Goal: Task Accomplishment & Management: Complete application form

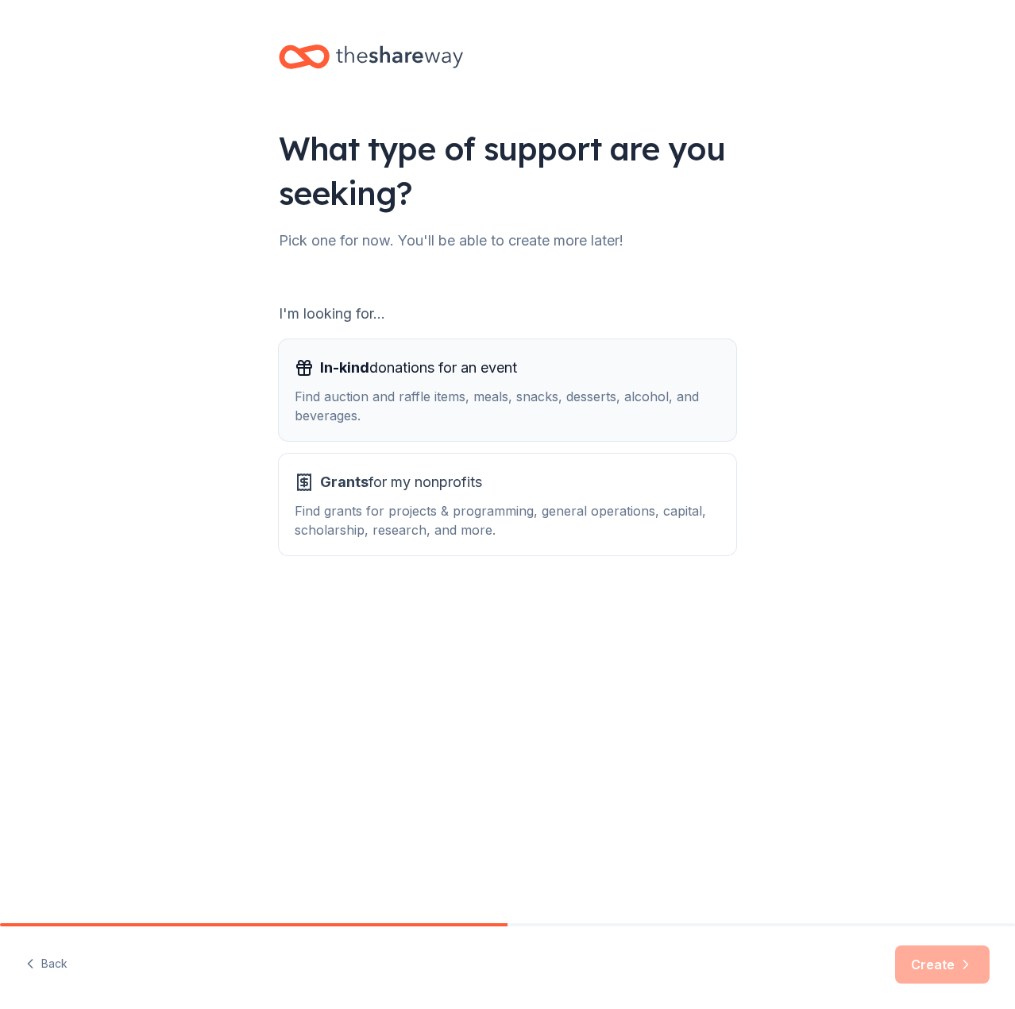
click at [396, 407] on div "Find auction and raffle items, meals, snacks, desserts, alcohol, and beverages." at bounding box center [508, 406] width 426 height 38
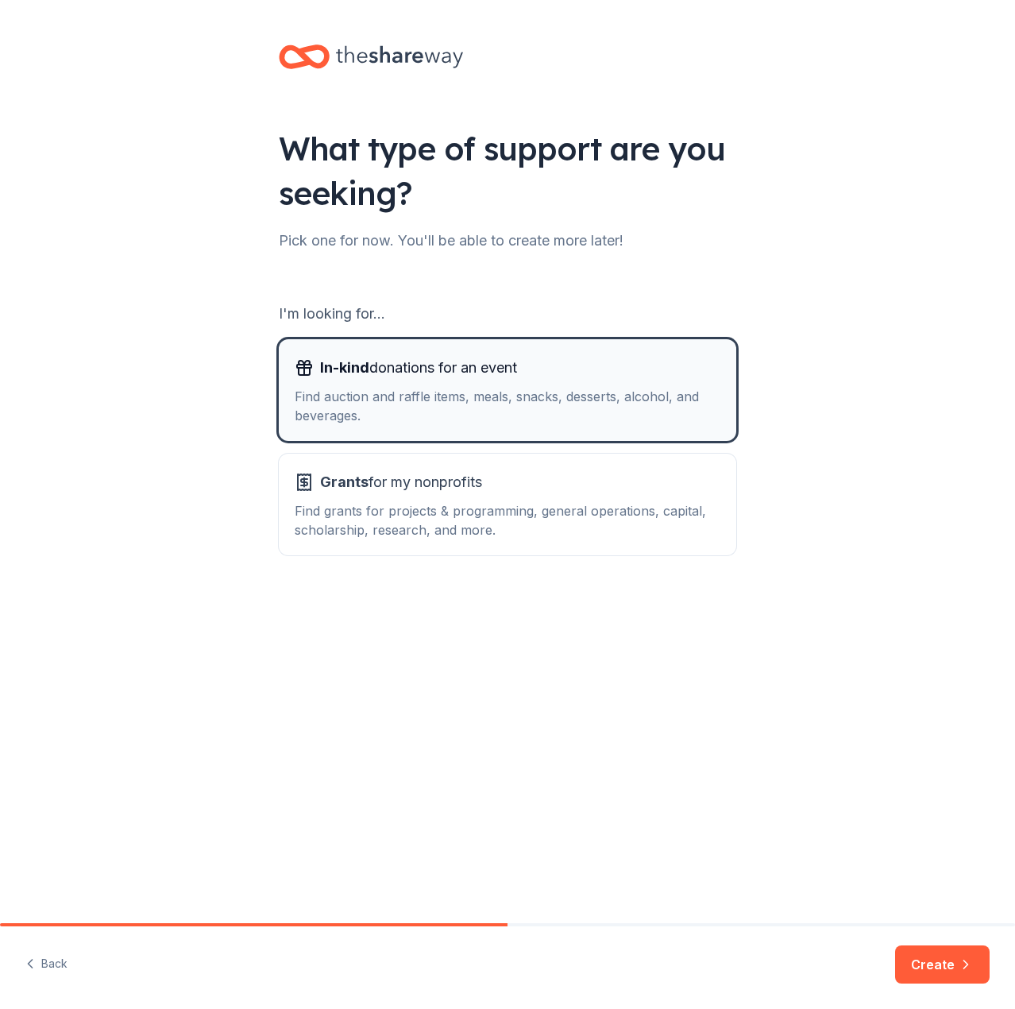
click at [335, 399] on div "Find auction and raffle items, meals, snacks, desserts, alcohol, and beverages." at bounding box center [508, 406] width 426 height 38
click at [943, 970] on button "Create" at bounding box center [942, 964] width 95 height 38
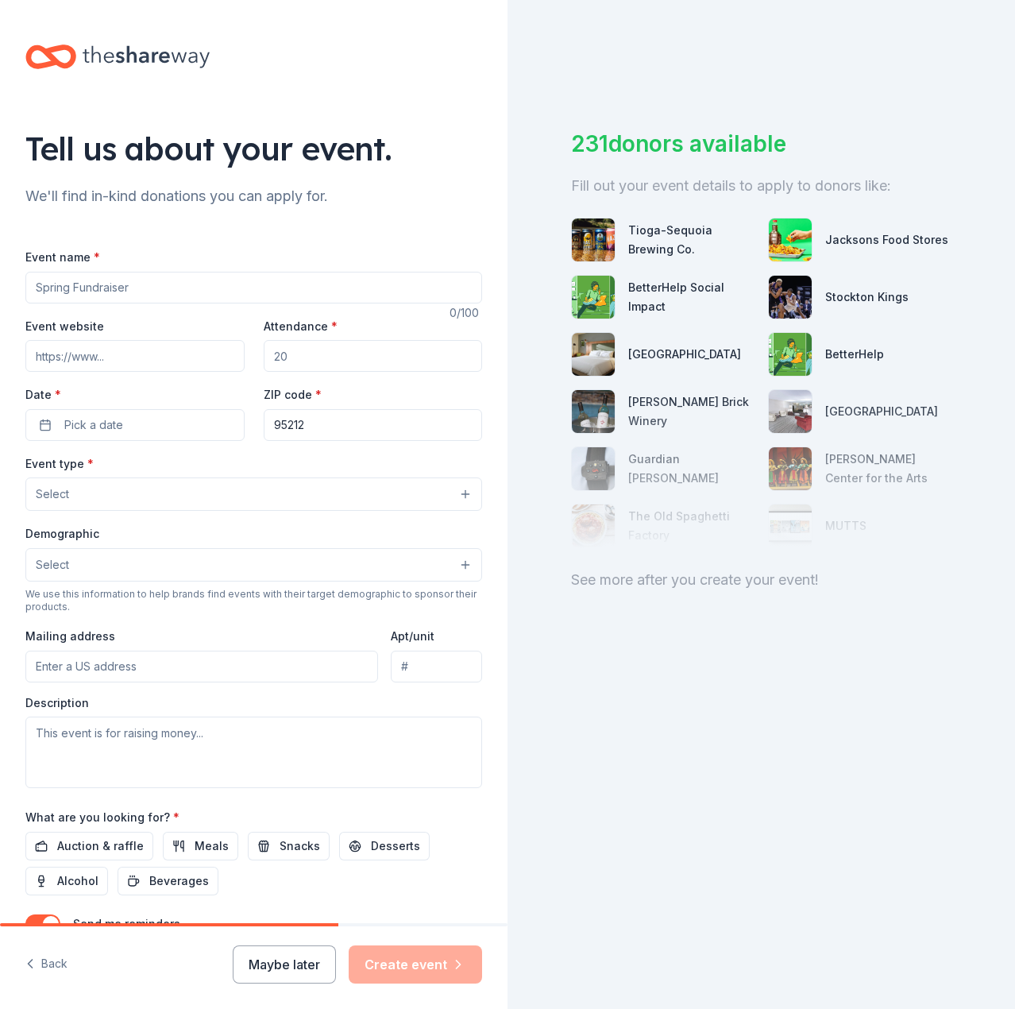
click at [126, 295] on input "Event name *" at bounding box center [253, 288] width 457 height 32
type input "LCAP"
click at [129, 357] on input "Event website" at bounding box center [134, 356] width 219 height 32
click at [305, 357] on input "Attendance *" at bounding box center [373, 356] width 219 height 32
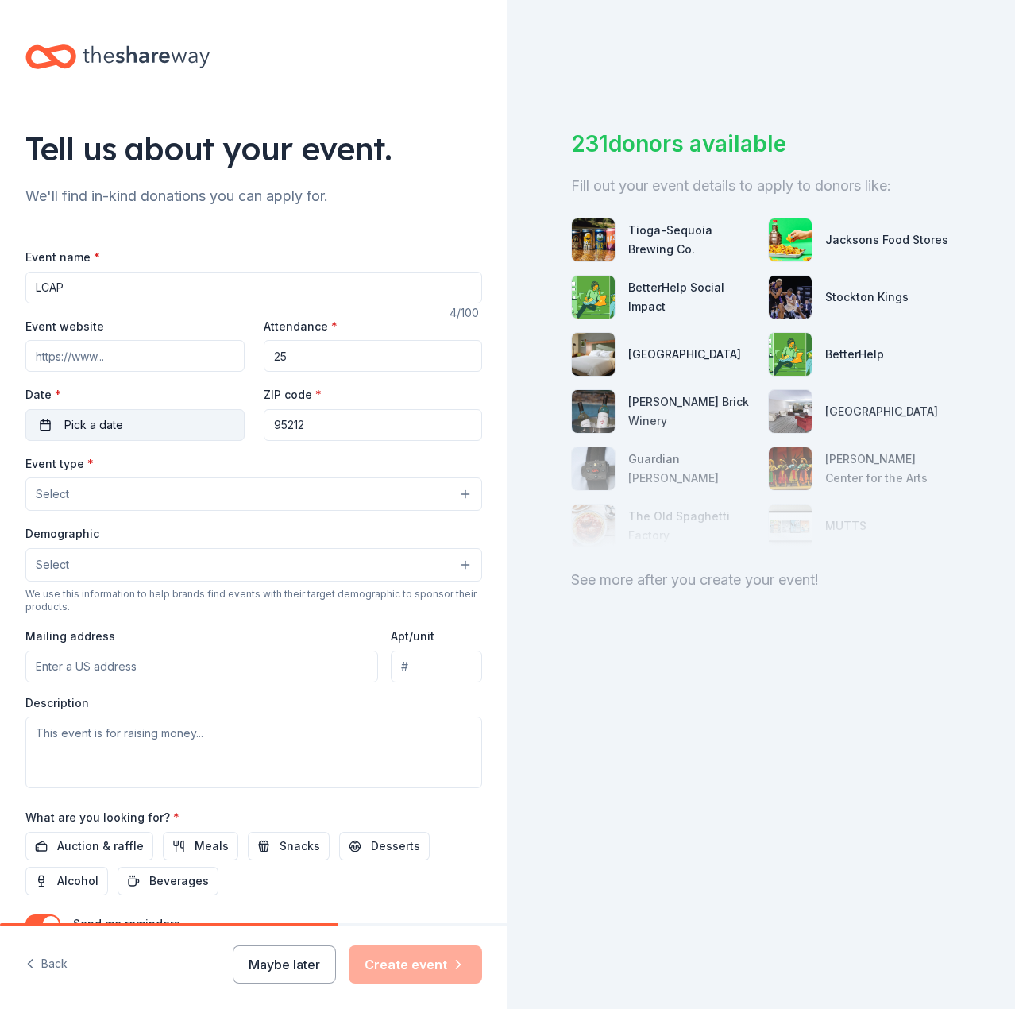
type input "25"
click at [174, 420] on button "Pick a date" at bounding box center [134, 425] width 219 height 32
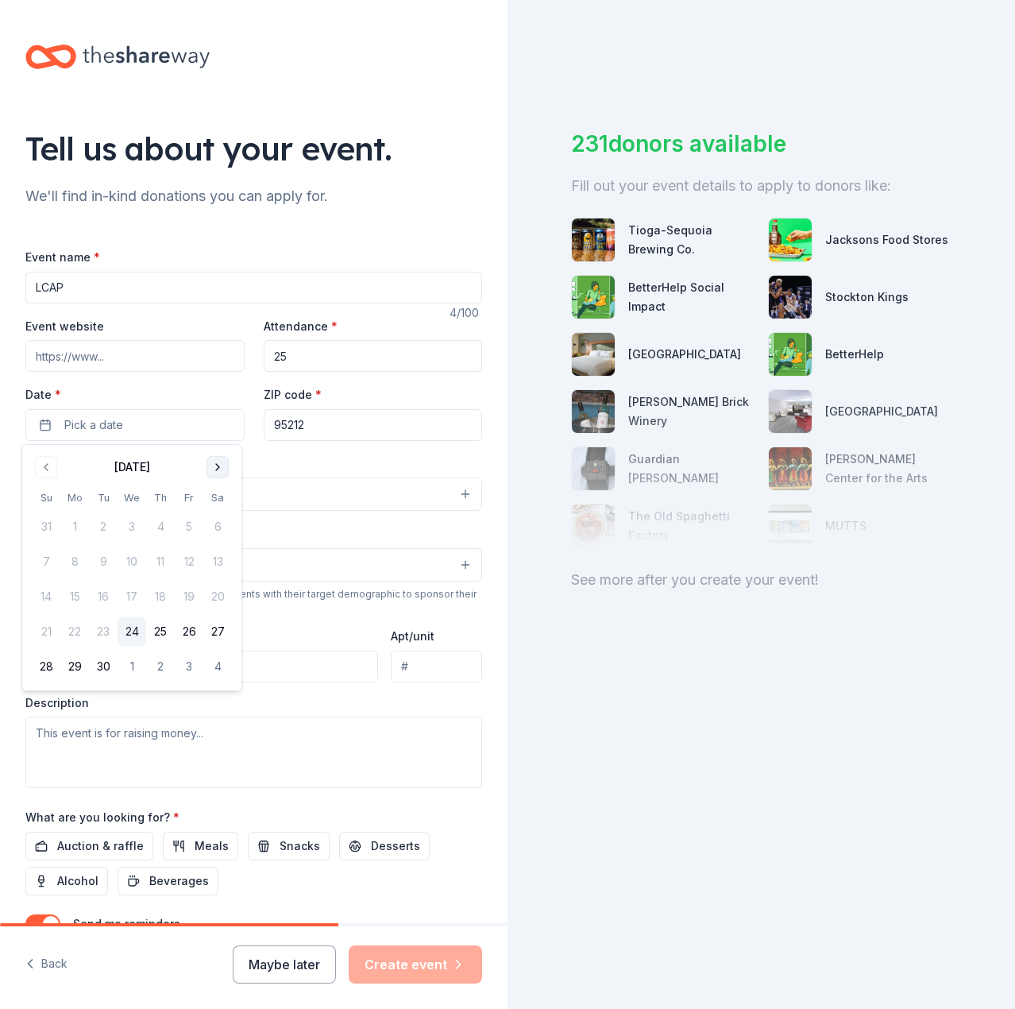
click at [222, 467] on button "Go to next month" at bounding box center [217, 467] width 22 height 22
click at [162, 631] on button "23" at bounding box center [160, 631] width 29 height 29
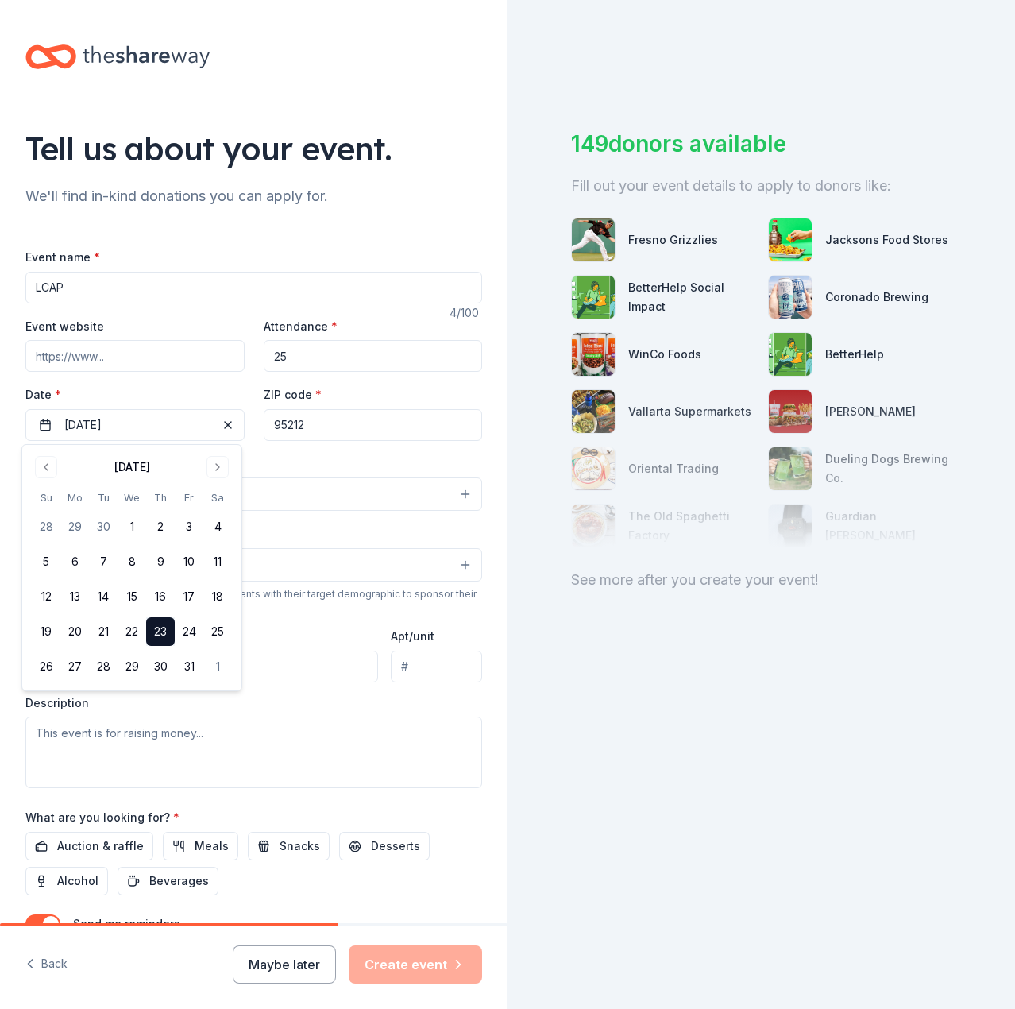
click at [291, 476] on div "Event type * Select" at bounding box center [253, 482] width 457 height 58
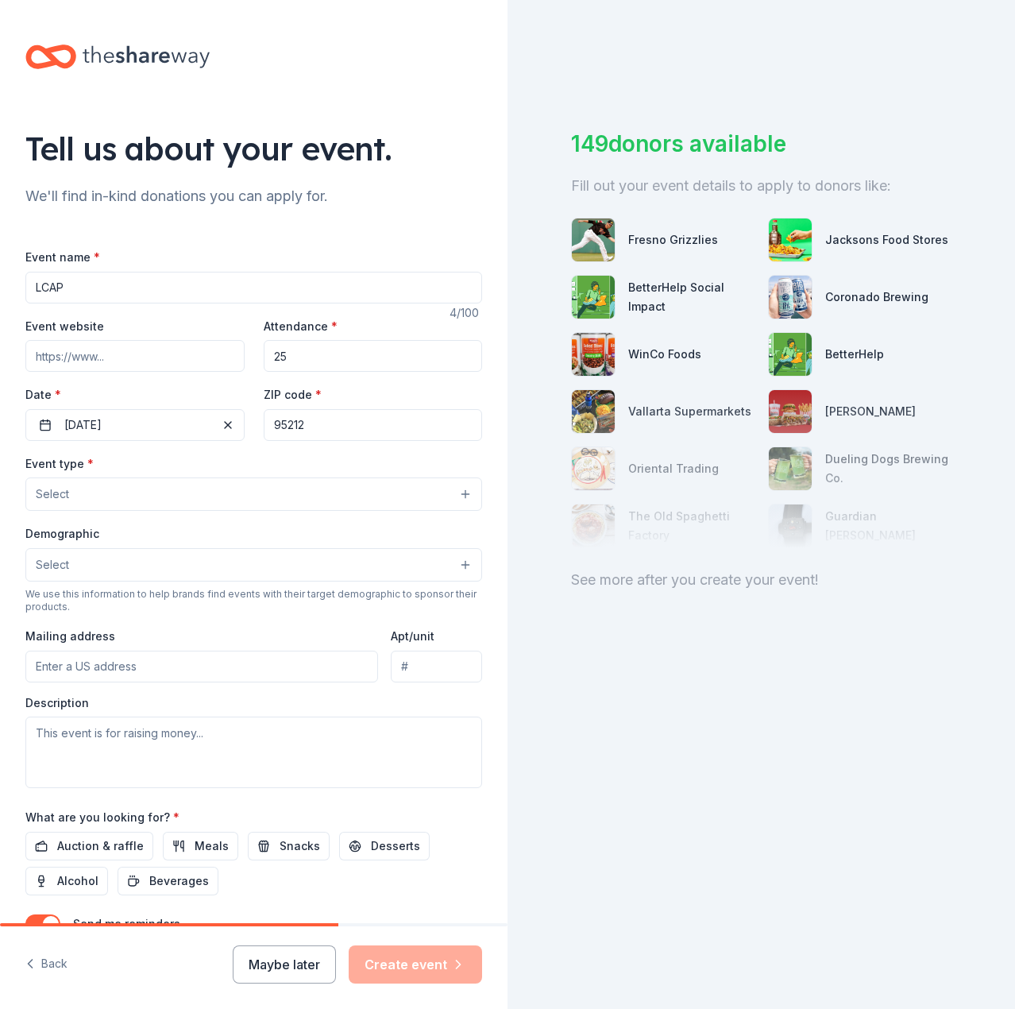
click at [151, 503] on button "Select" at bounding box center [253, 493] width 457 height 33
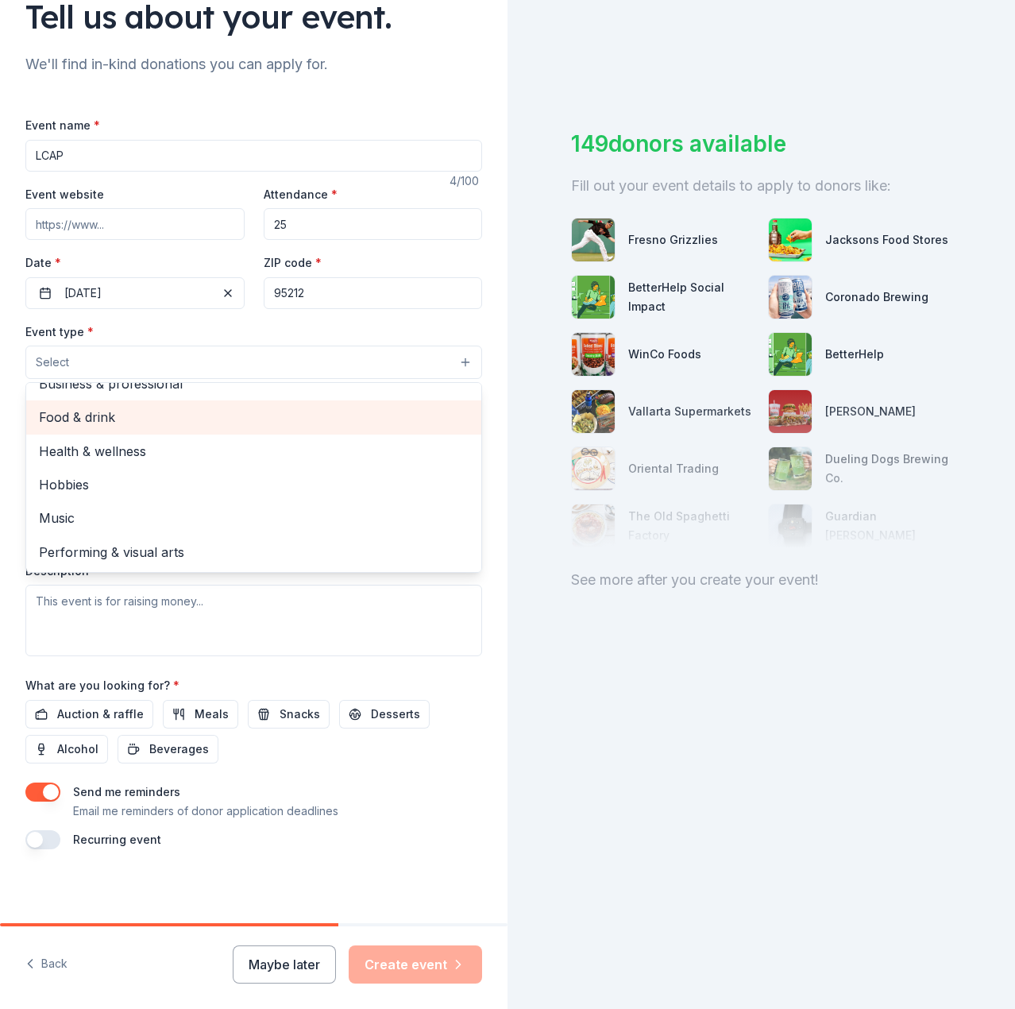
scroll to position [134, 0]
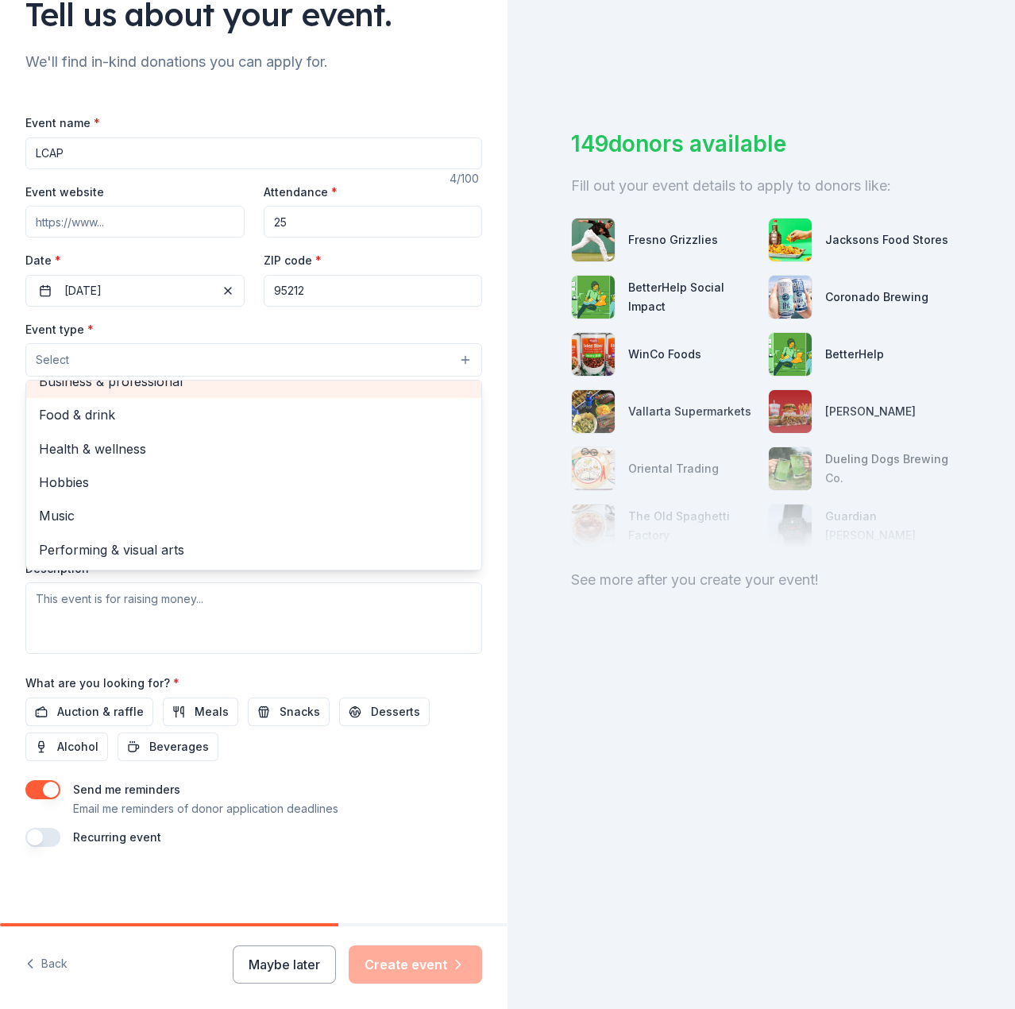
click at [125, 388] on span "Business & professional" at bounding box center [254, 381] width 430 height 21
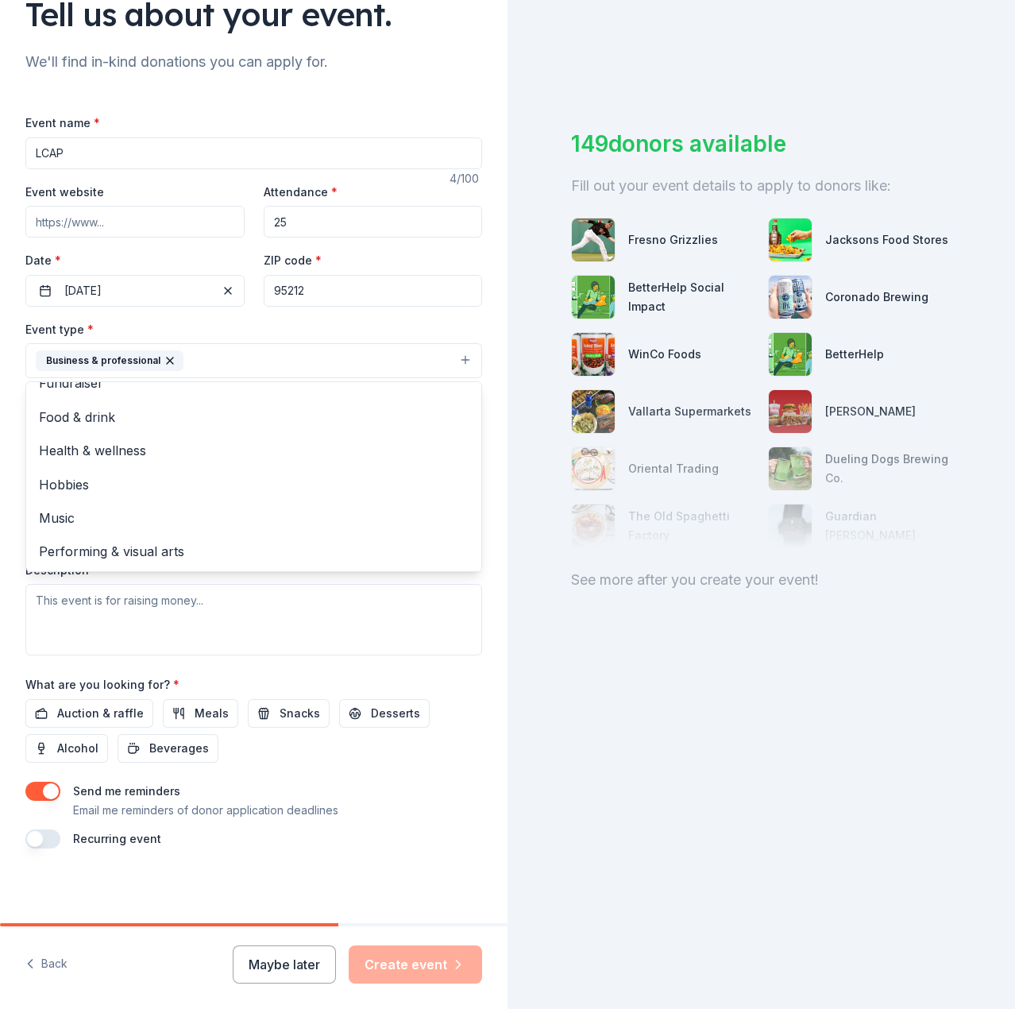
scroll to position [135, 0]
click at [394, 636] on div "Event type * Business & professional Fundraiser Food & drink Health & wellness …" at bounding box center [253, 486] width 457 height 336
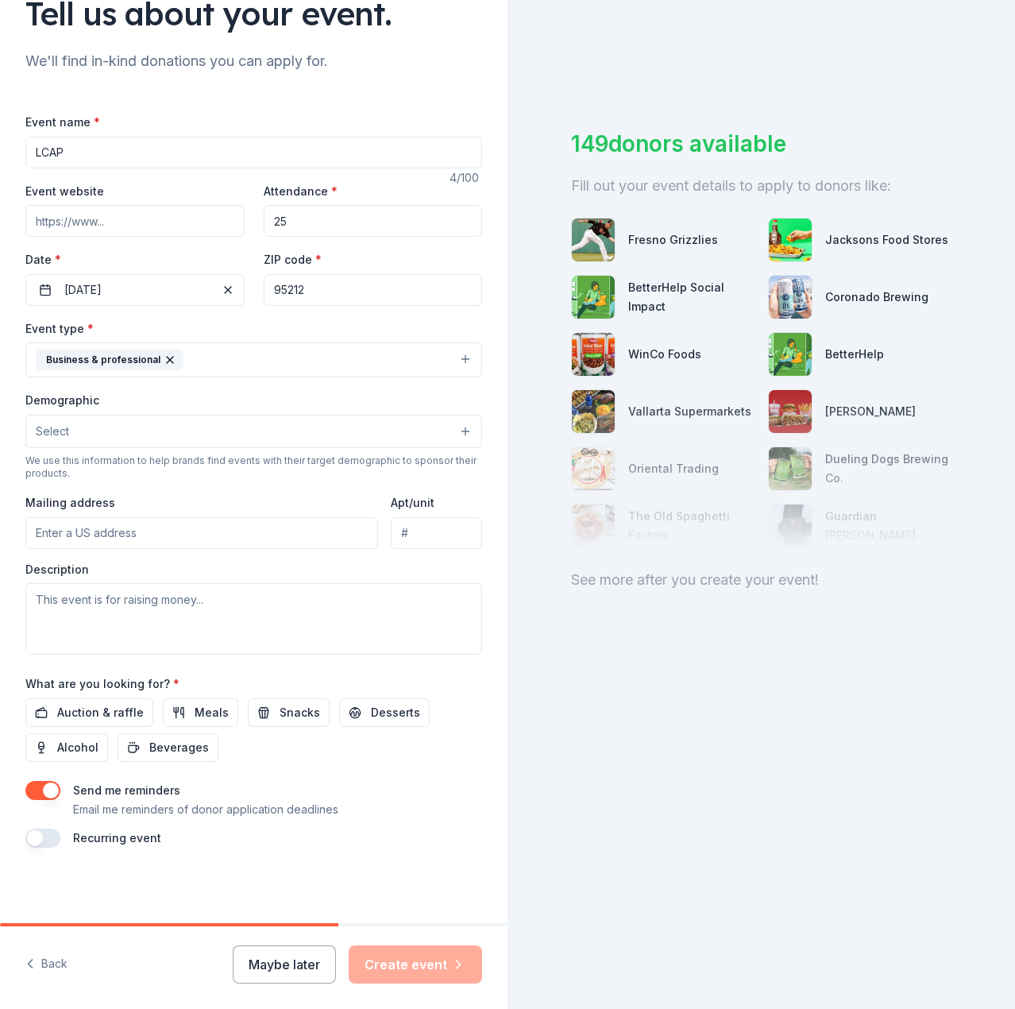
click at [74, 431] on button "Select" at bounding box center [253, 431] width 457 height 33
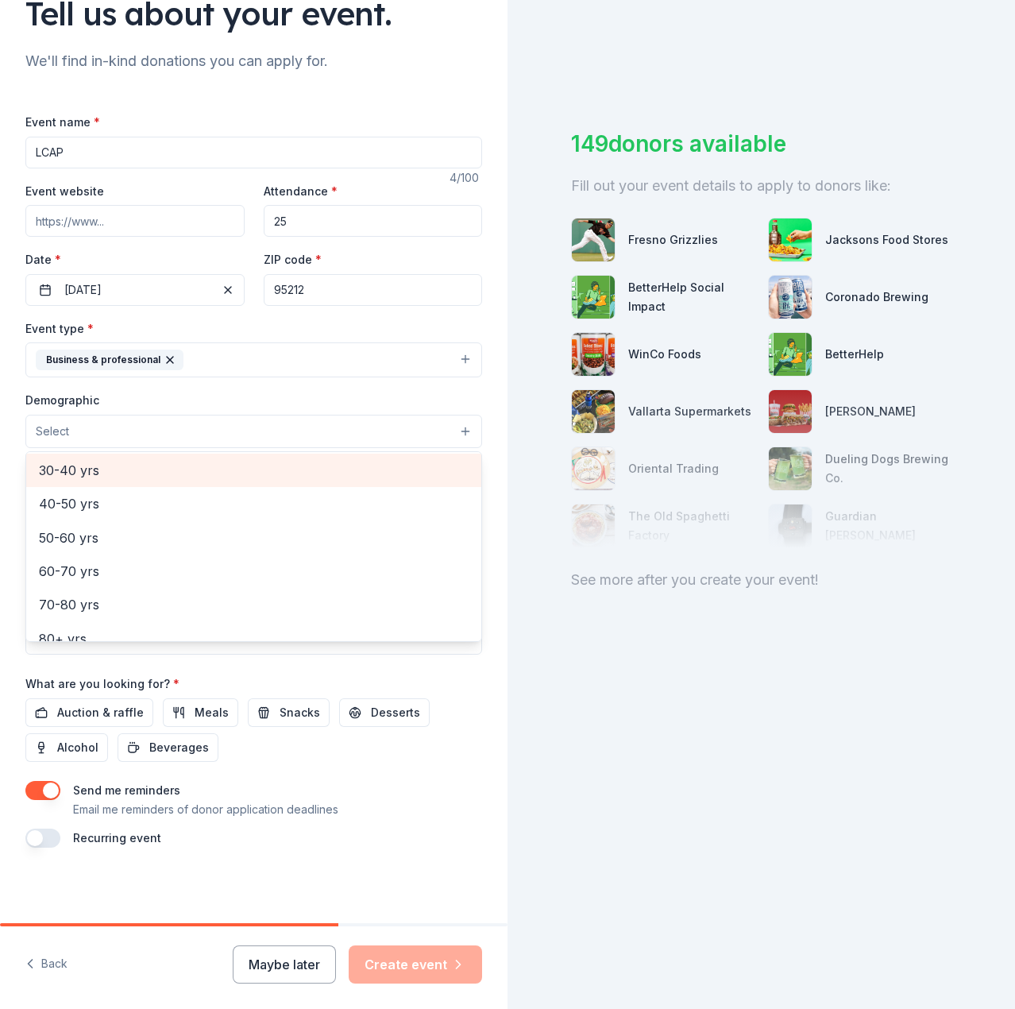
click at [78, 467] on span "30-40 yrs" at bounding box center [254, 470] width 430 height 21
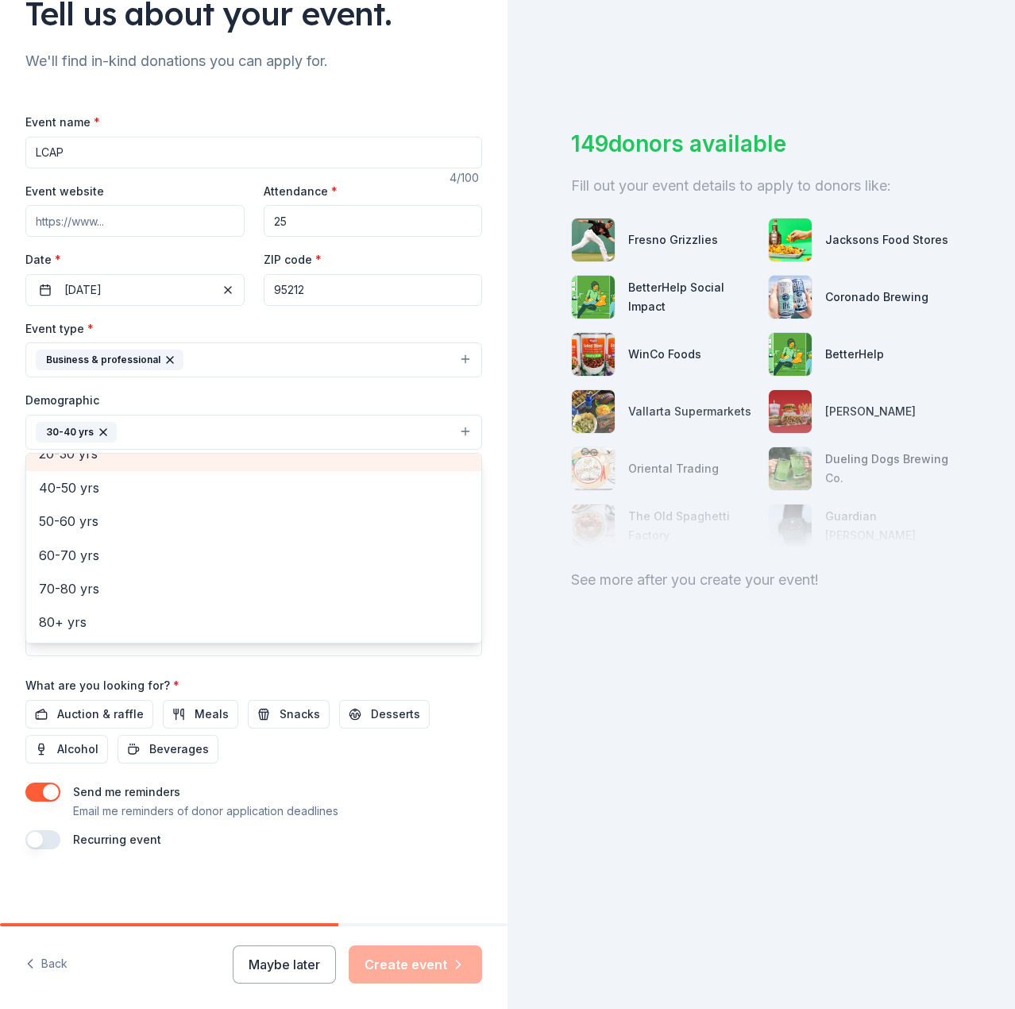
scroll to position [222, 0]
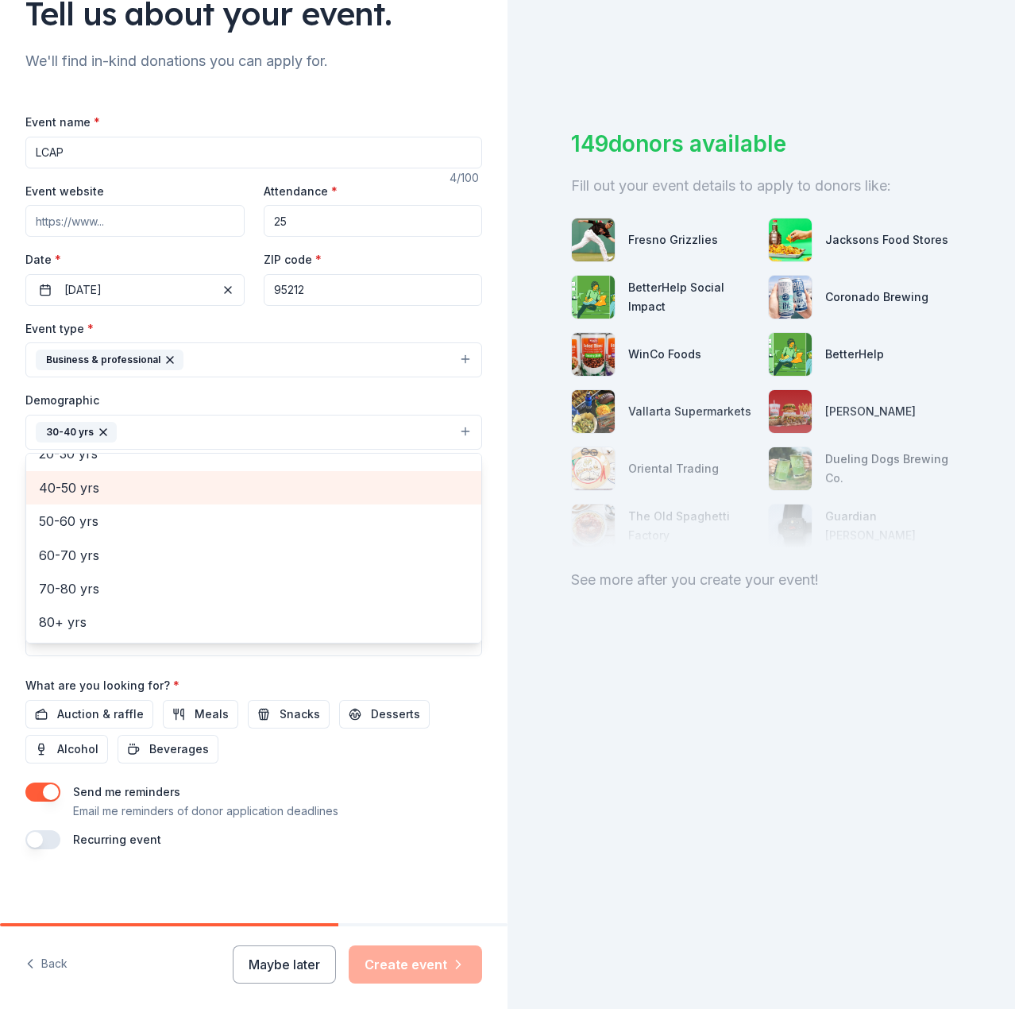
click at [61, 492] on span "40-50 yrs" at bounding box center [254, 487] width 430 height 21
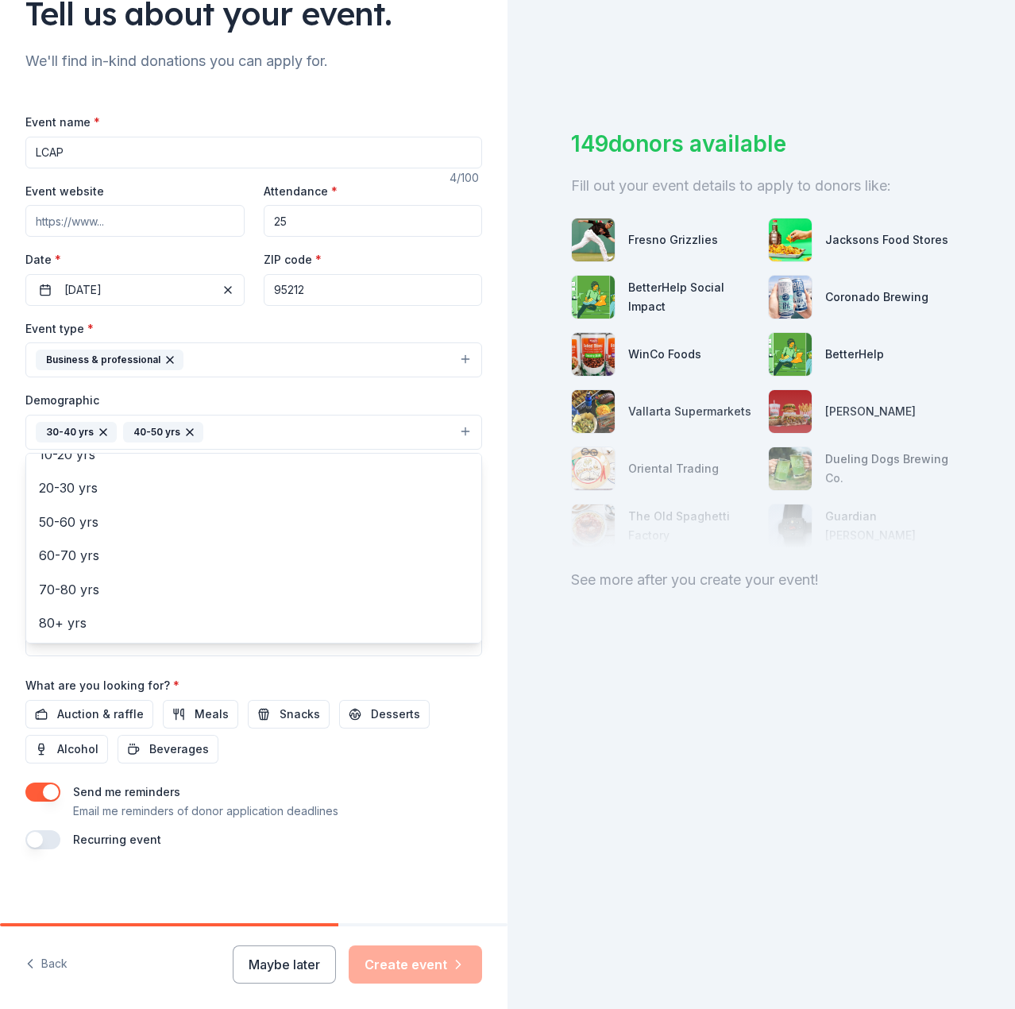
click at [631, 685] on div "Tell us about your event. We'll find in-kind donations you can apply for. Event…" at bounding box center [507, 504] width 1015 height 1009
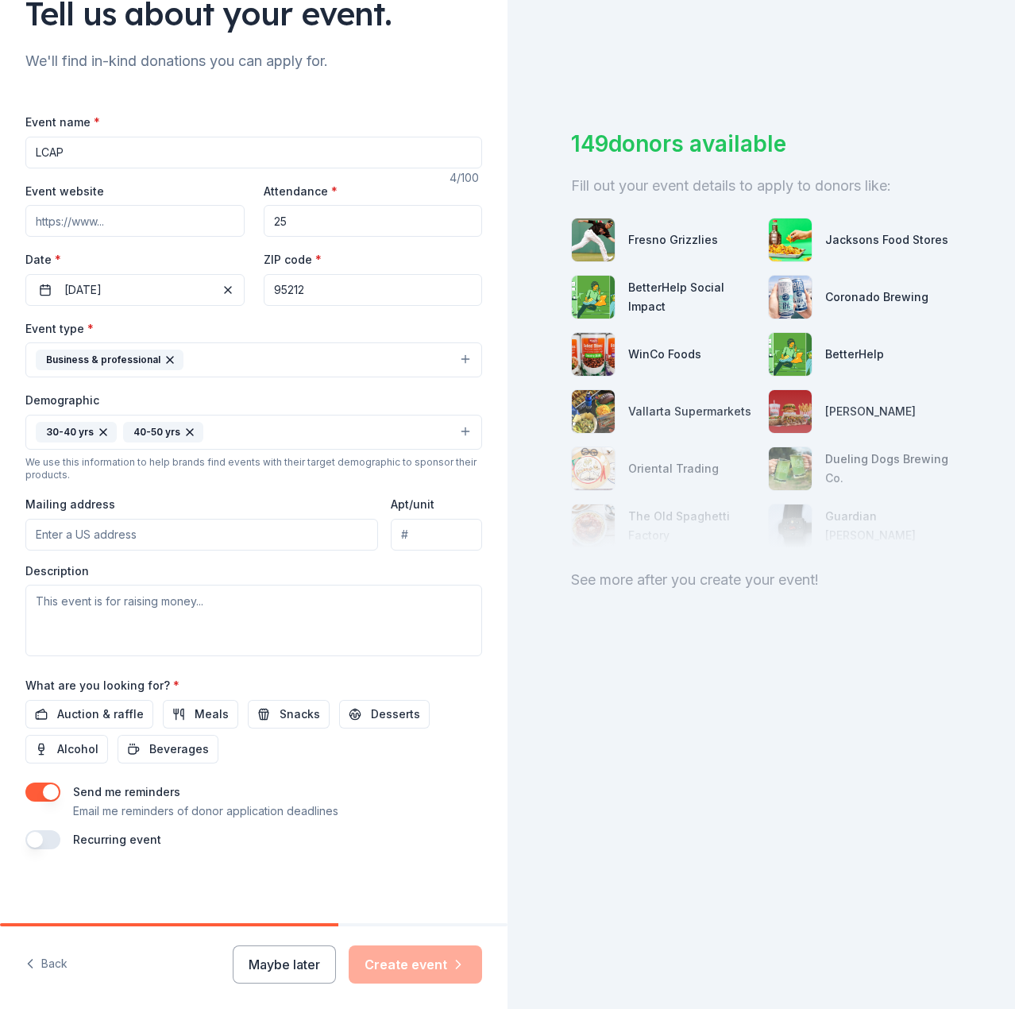
click at [154, 530] on input "Mailing address" at bounding box center [201, 535] width 353 height 32
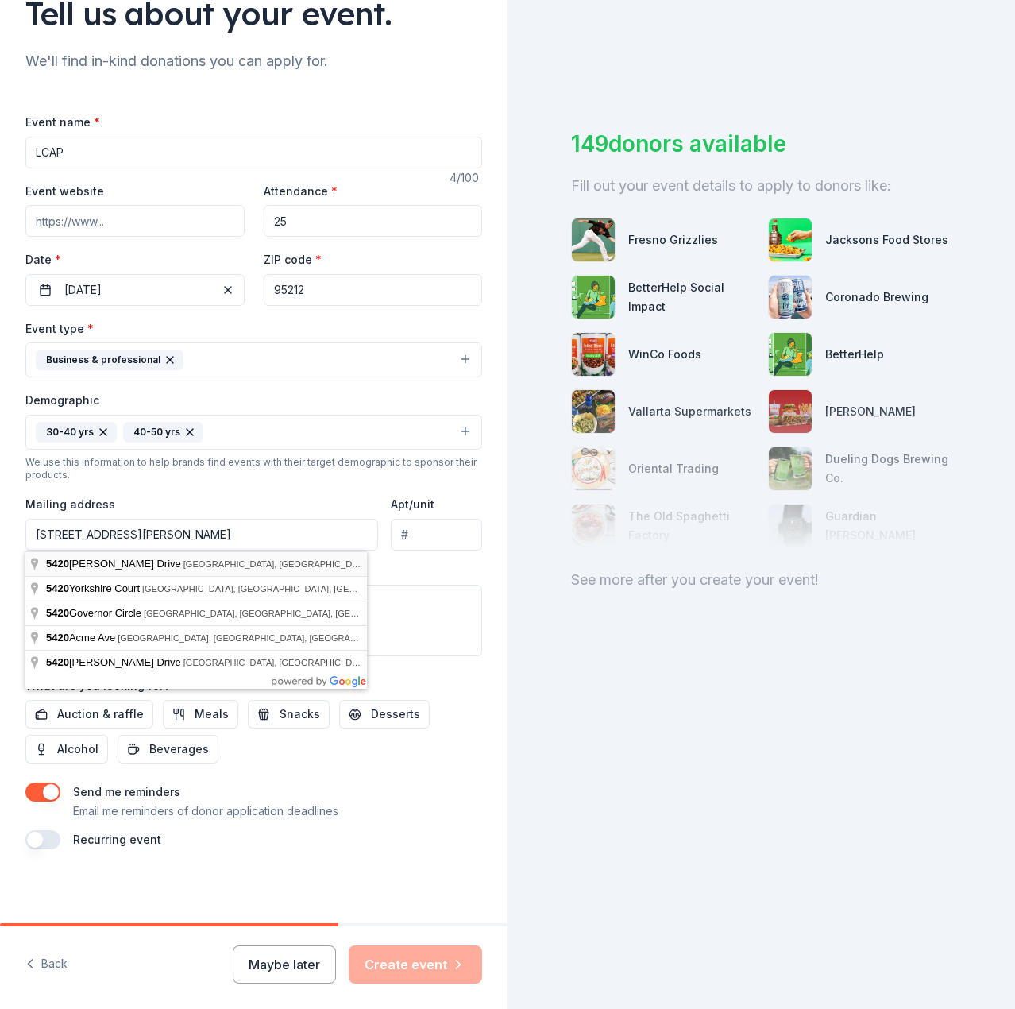
type input "[STREET_ADDRESS][PERSON_NAME]"
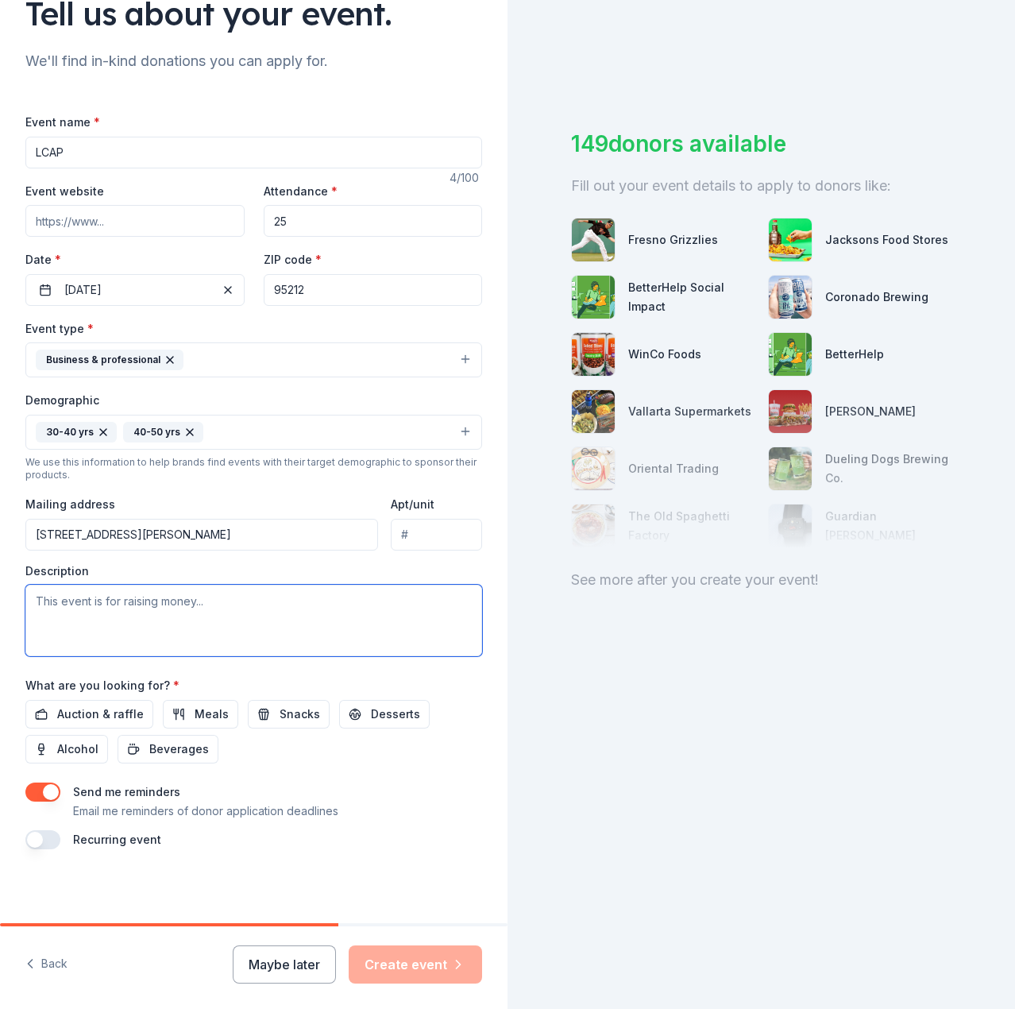
click at [248, 614] on textarea at bounding box center [253, 620] width 457 height 71
click at [192, 598] on textarea at bounding box center [253, 620] width 457 height 71
paste textarea "(LCAP) is a critical three-year strategic plan that outlines the district's goa…"
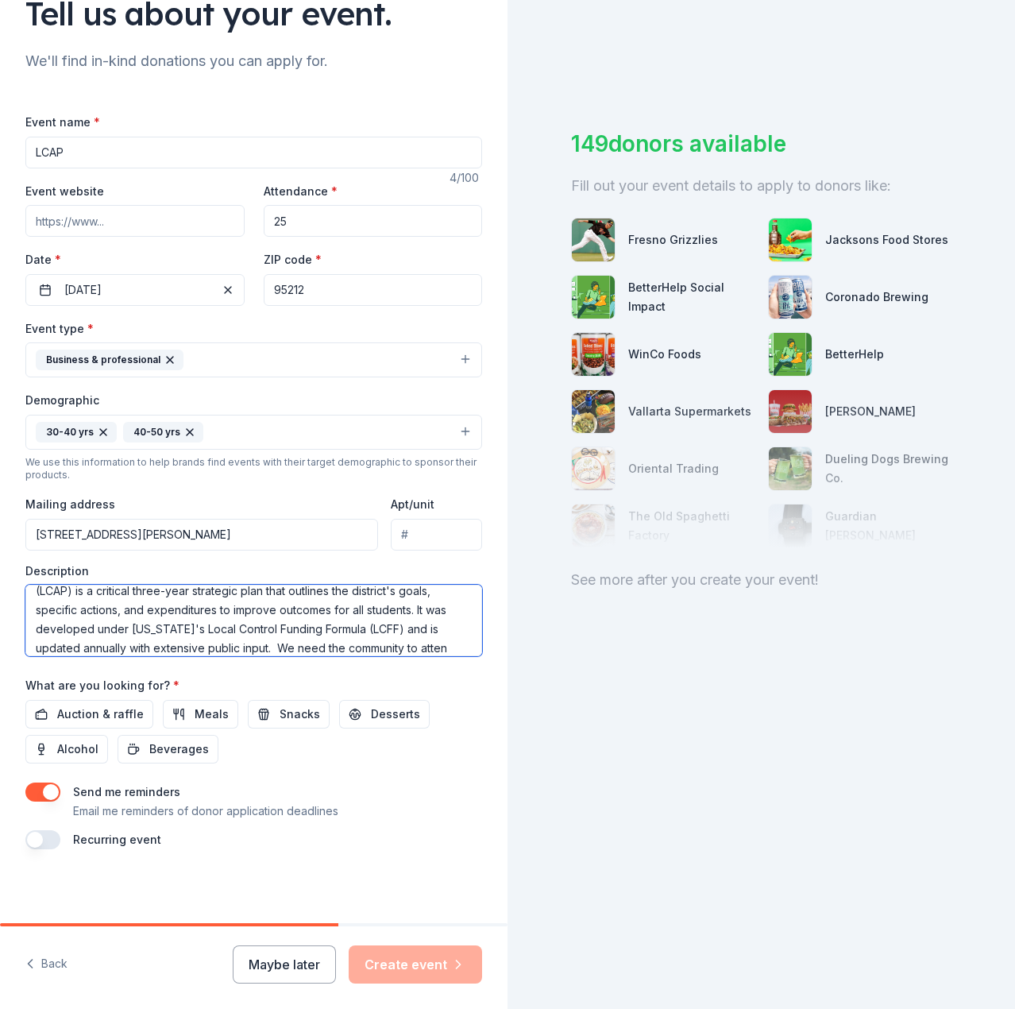
scroll to position [29, 0]
type textarea "(LCAP) is a critical three-year strategic plan that outlines the district's goa…"
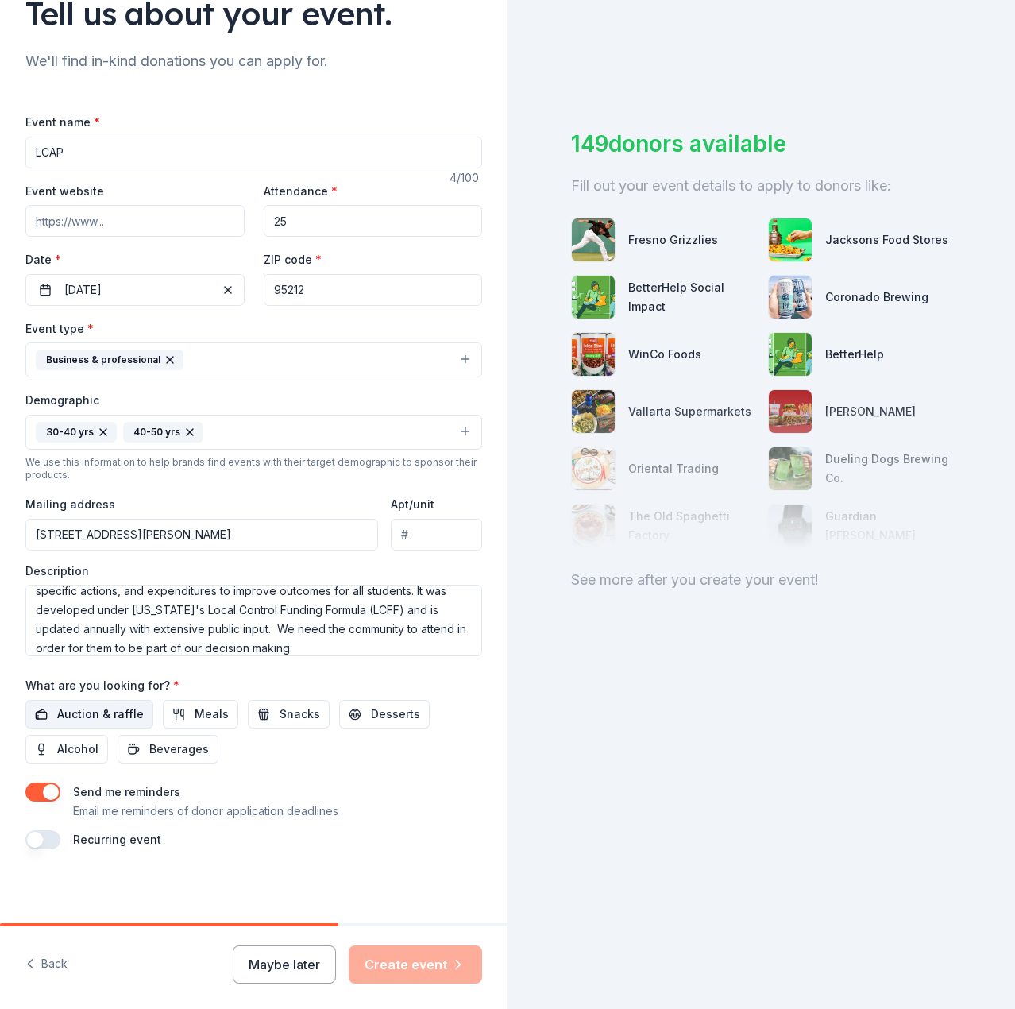
click at [66, 720] on span "Auction & raffle" at bounding box center [100, 713] width 87 height 19
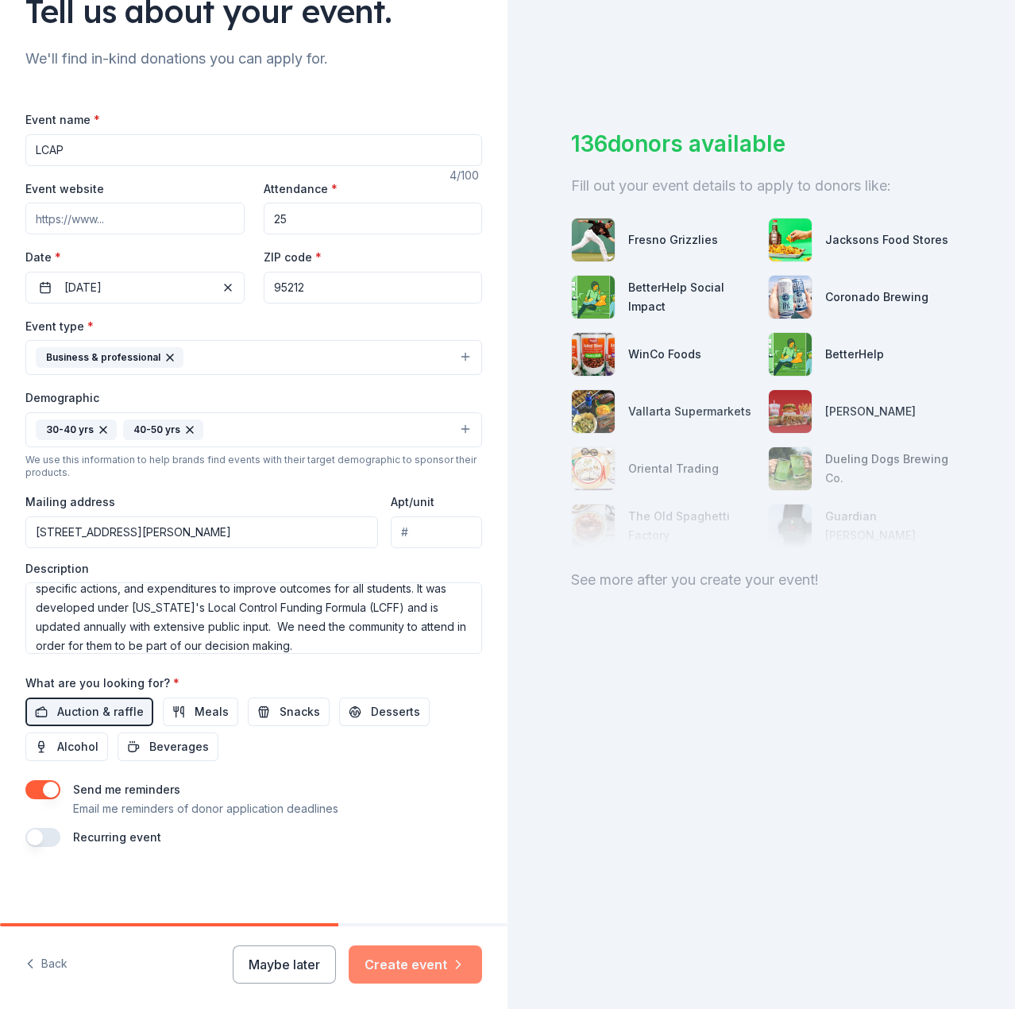
click at [382, 956] on button "Create event" at bounding box center [415, 964] width 133 height 38
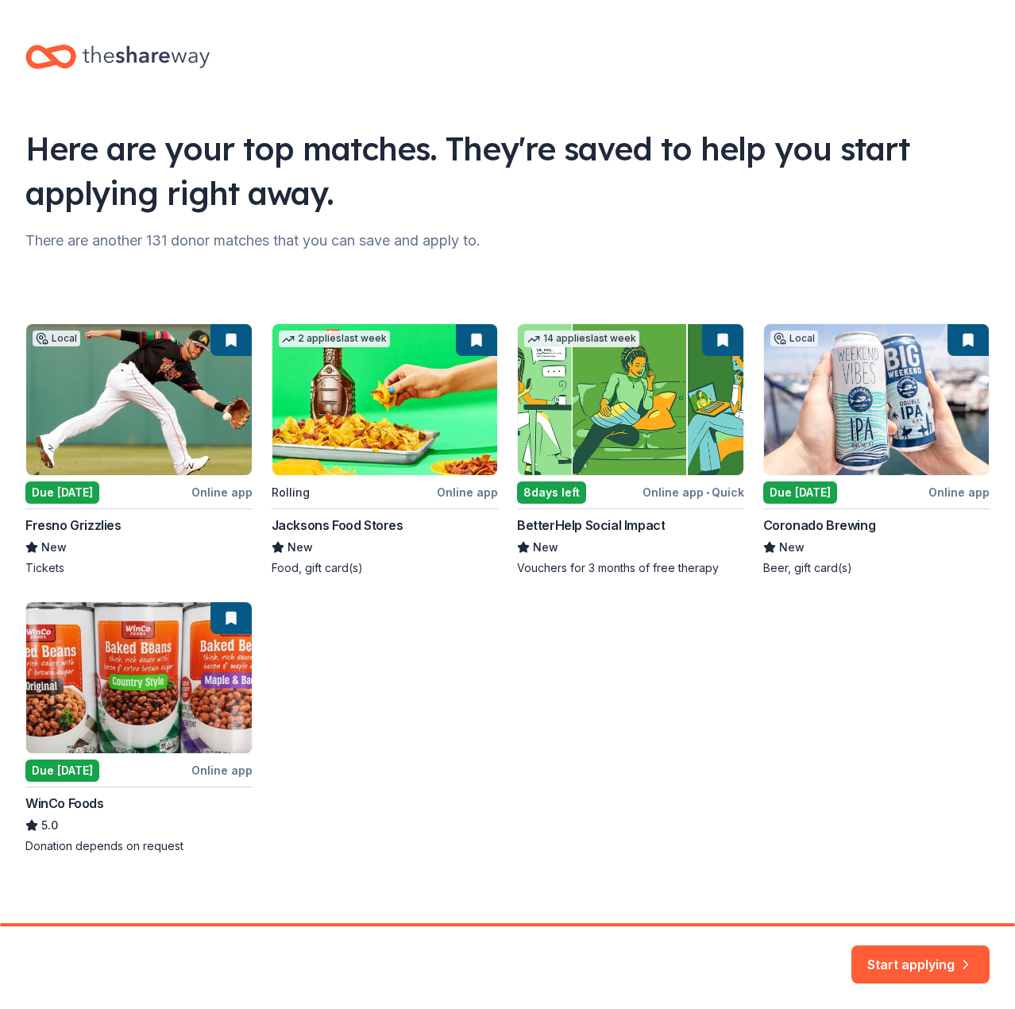
click at [616, 373] on div "Local Due [DATE] Online app Fresno Grizzlies New Tickets 2 applies last week Ro…" at bounding box center [507, 588] width 964 height 530
click at [546, 481] on div "Local Due [DATE] Online app Fresno Grizzlies New Tickets 2 applies last week Ro…" at bounding box center [507, 588] width 964 height 530
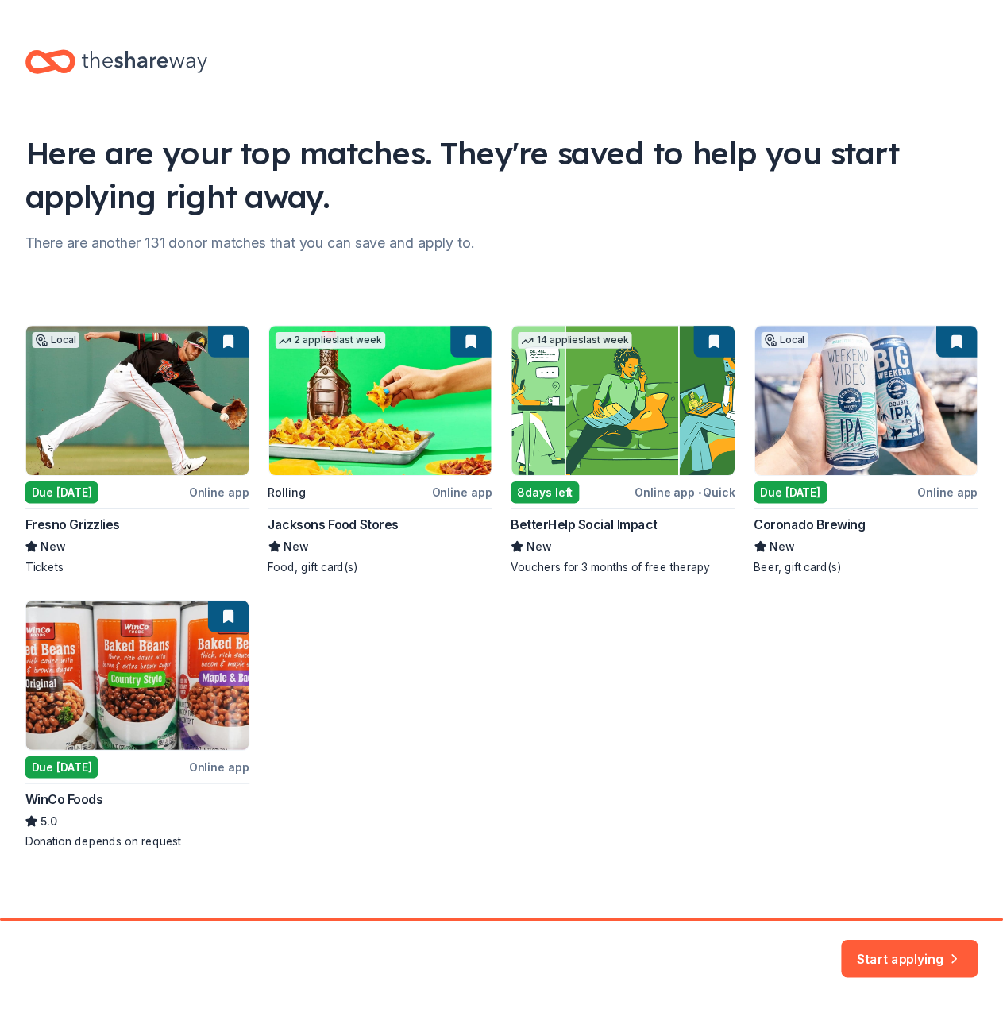
scroll to position [7, 0]
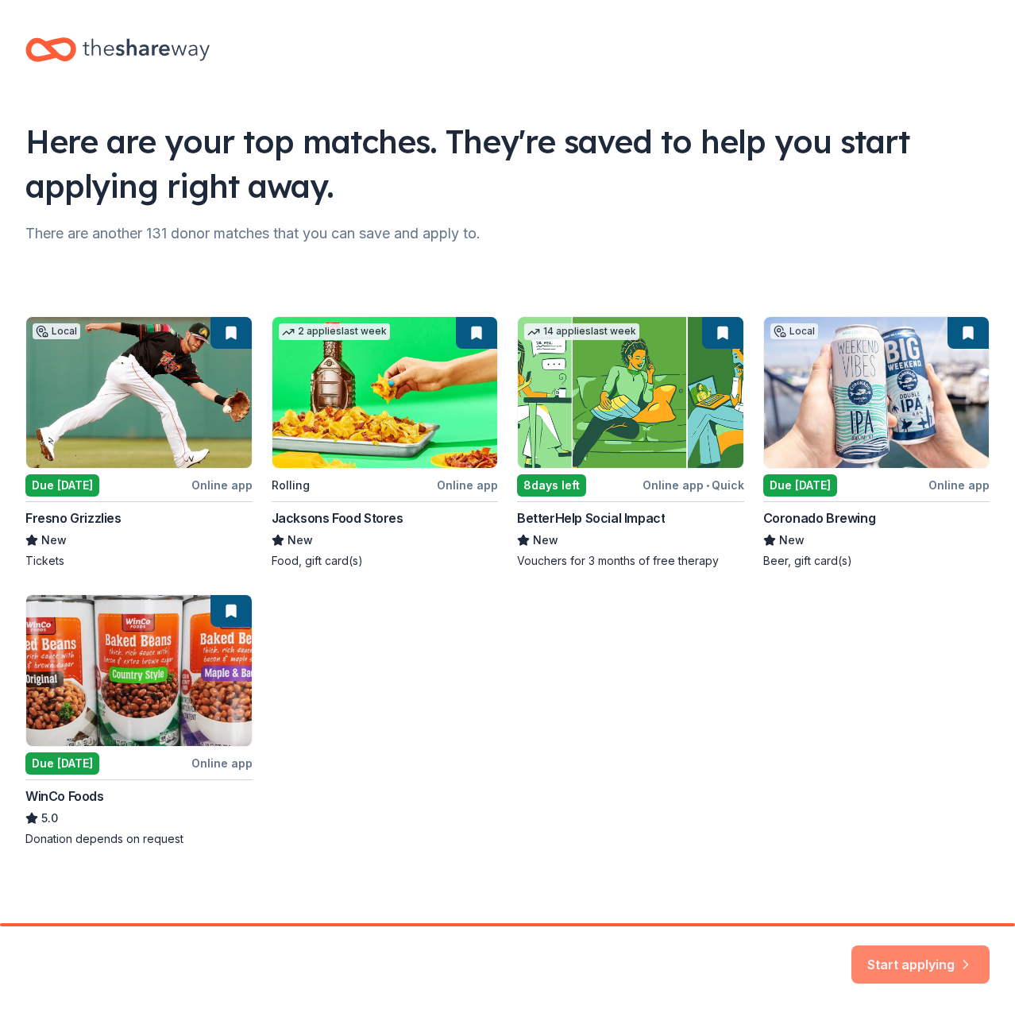
click at [927, 945] on button "Start applying" at bounding box center [920, 958] width 138 height 38
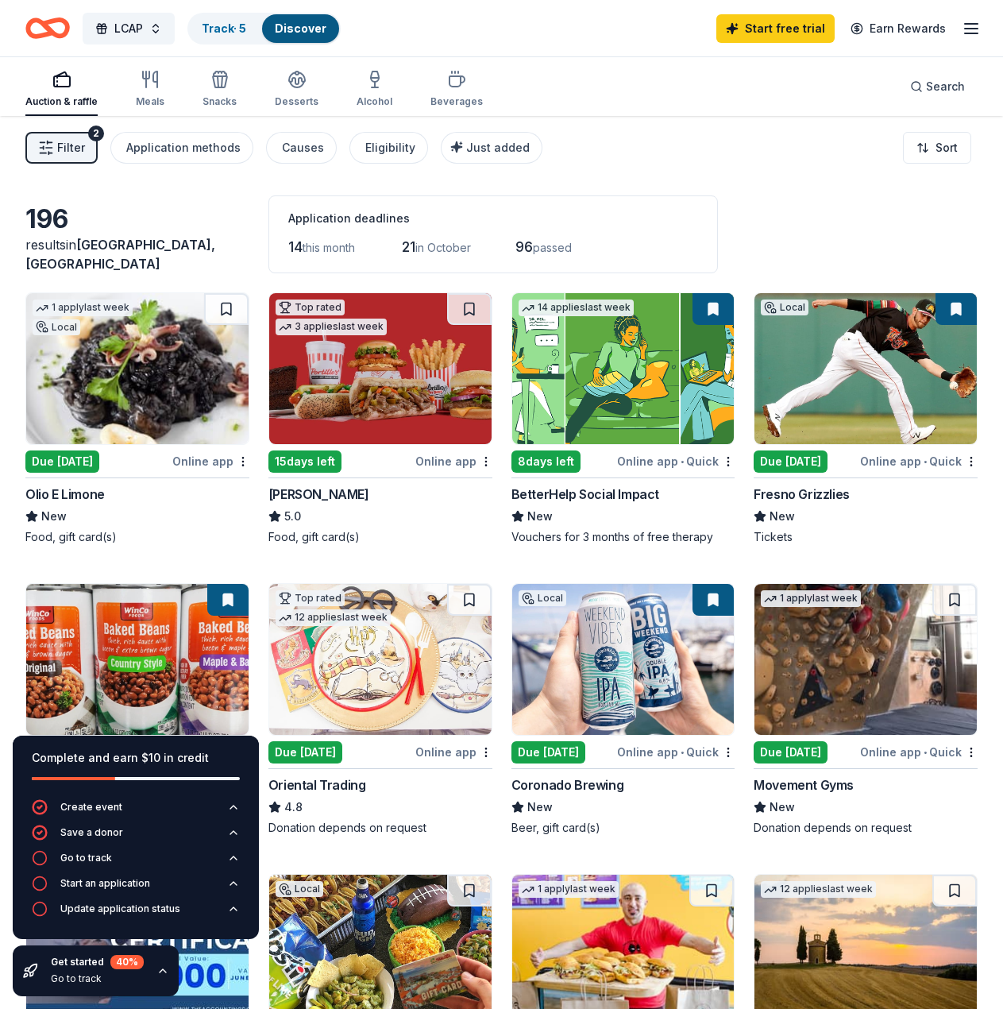
click at [610, 386] on img at bounding box center [623, 368] width 222 height 151
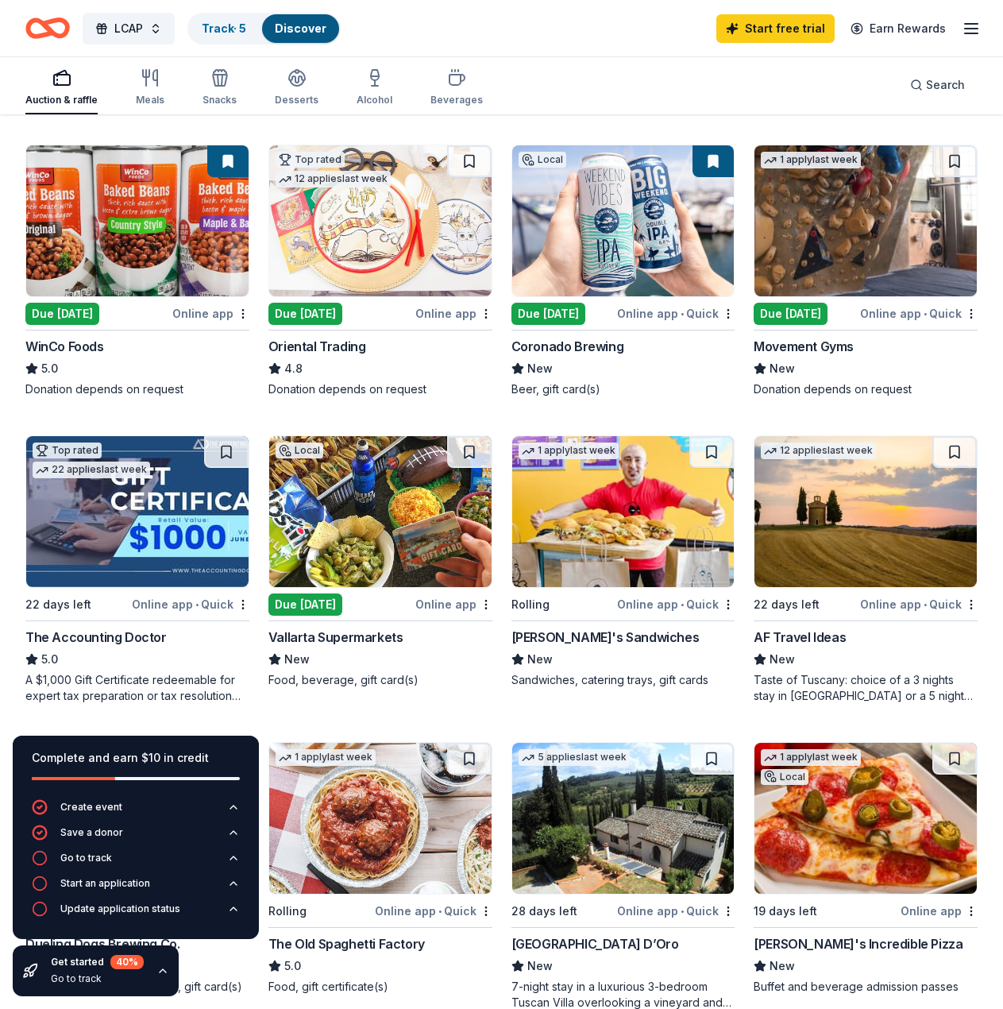
scroll to position [395, 0]
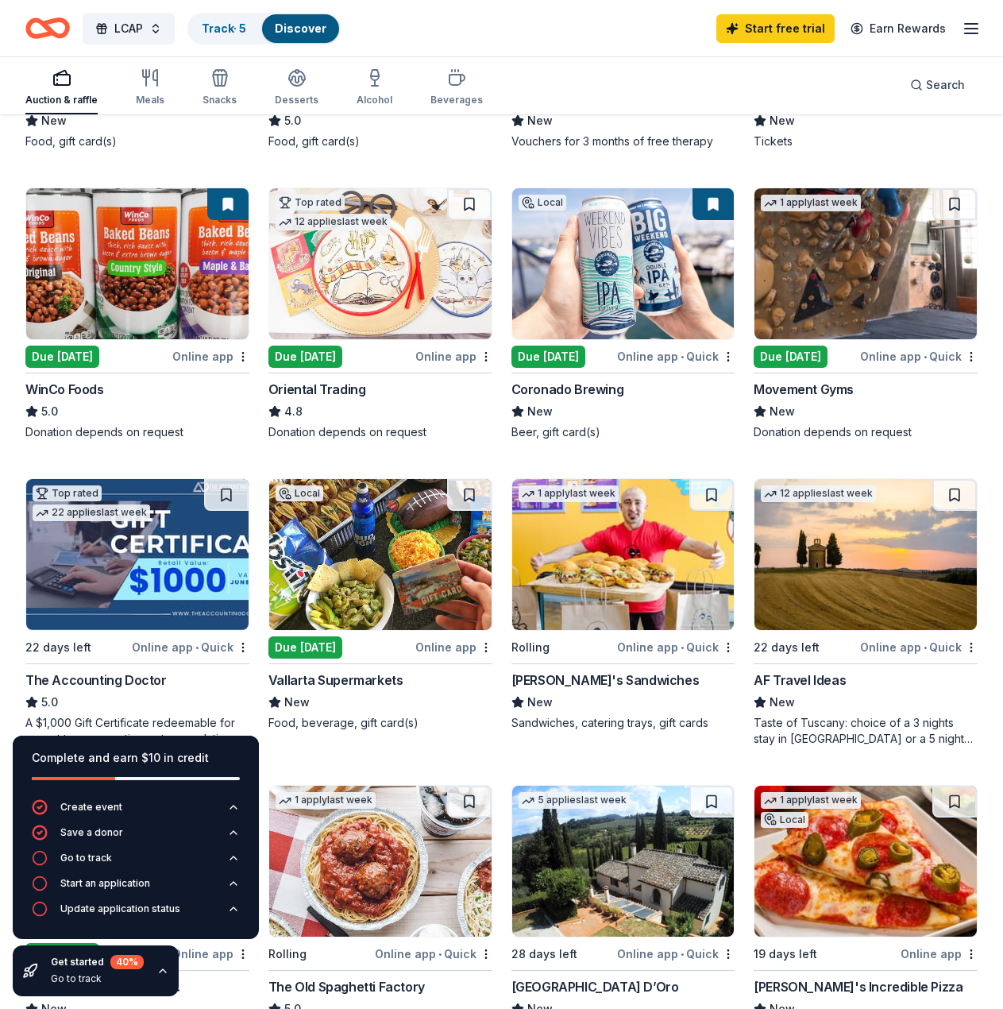
click at [395, 274] on img at bounding box center [380, 263] width 222 height 151
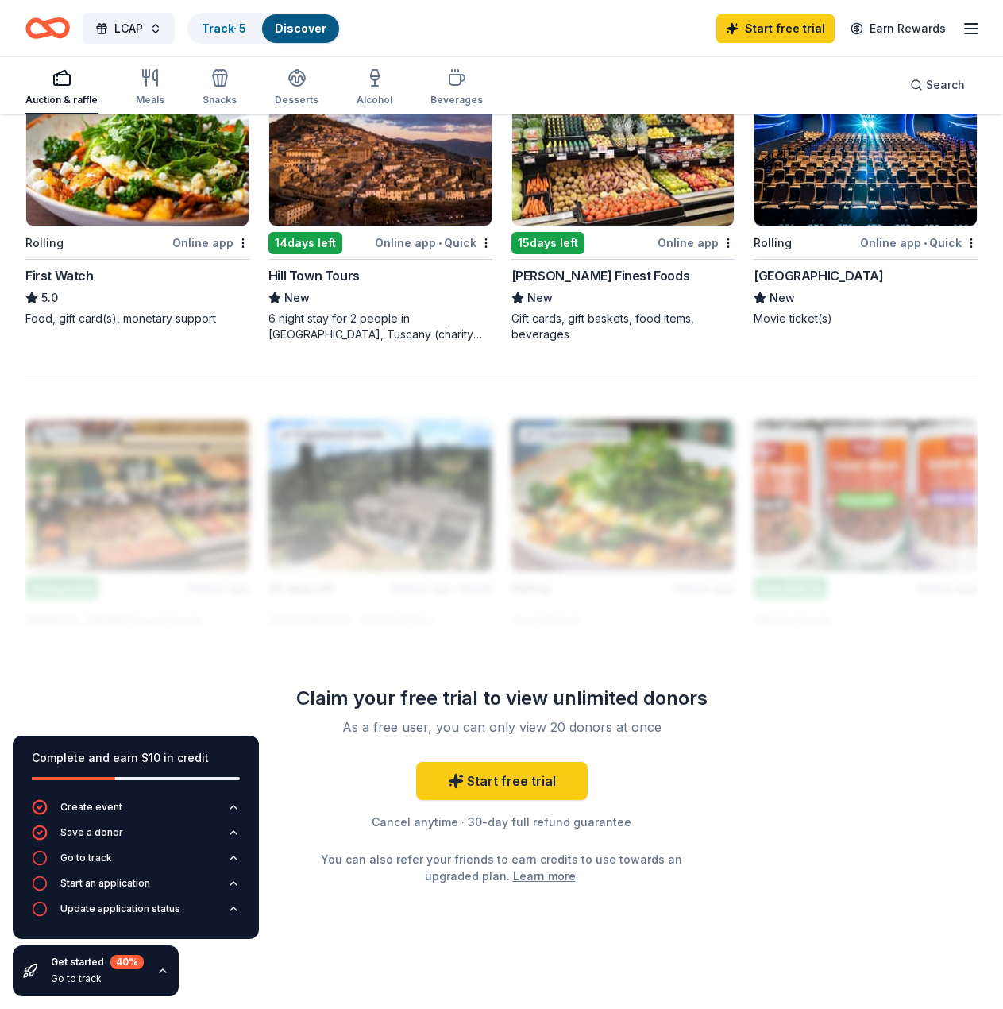
scroll to position [1422, 0]
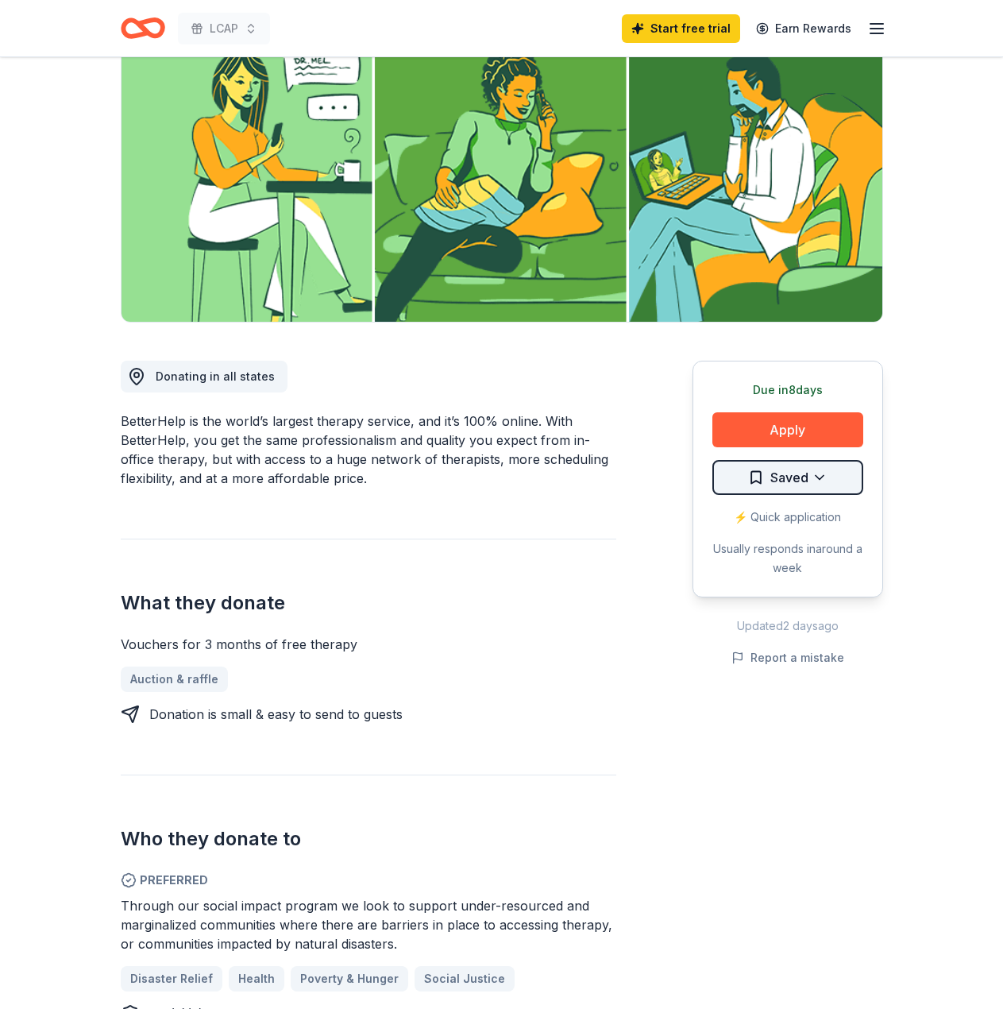
scroll to position [160, 0]
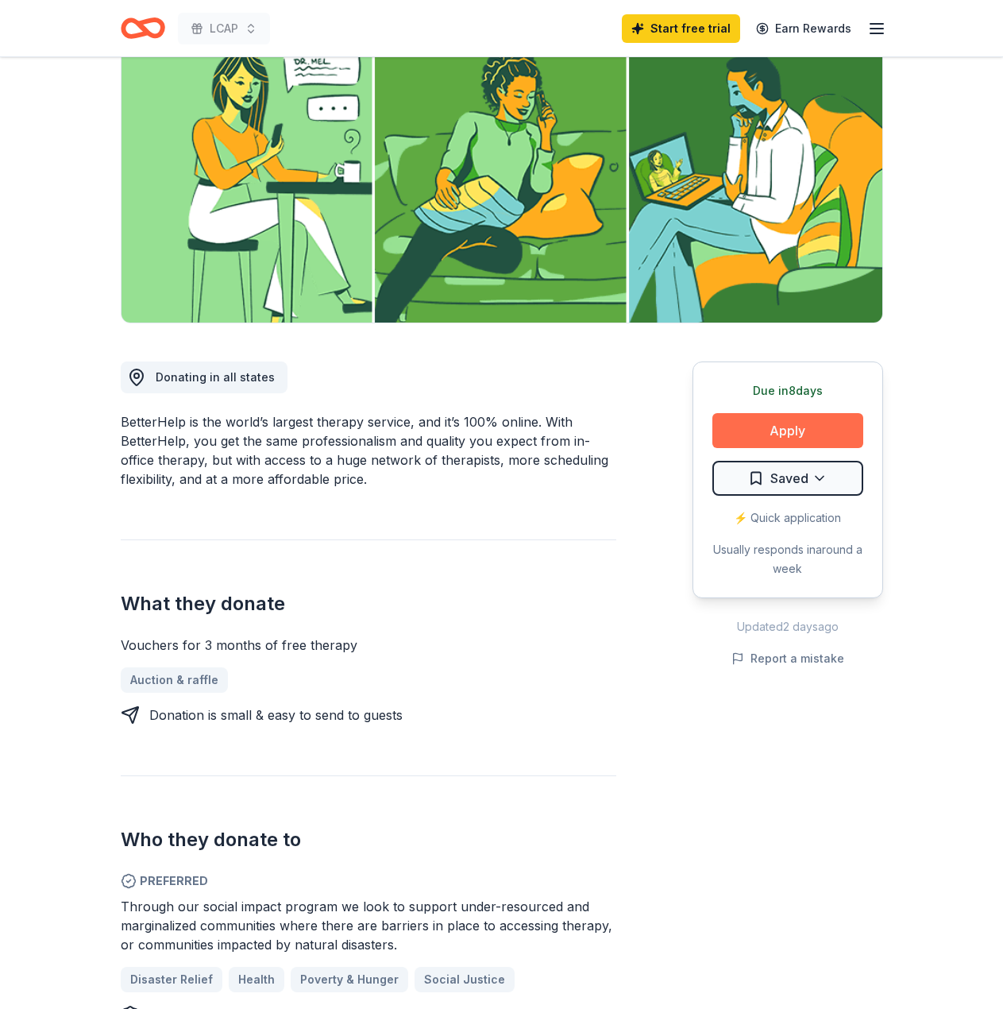
click at [766, 437] on button "Apply" at bounding box center [787, 430] width 151 height 35
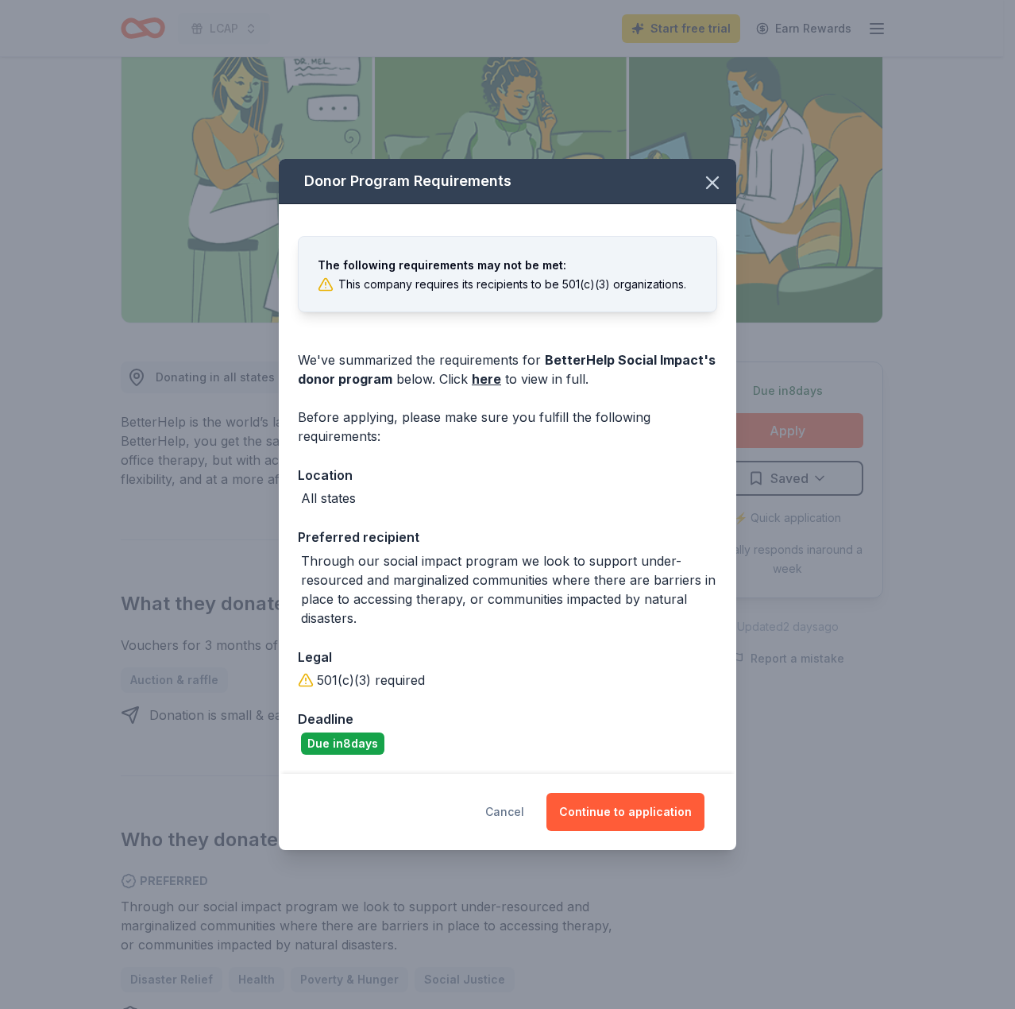
click at [521, 816] on button "Cancel" at bounding box center [504, 812] width 39 height 38
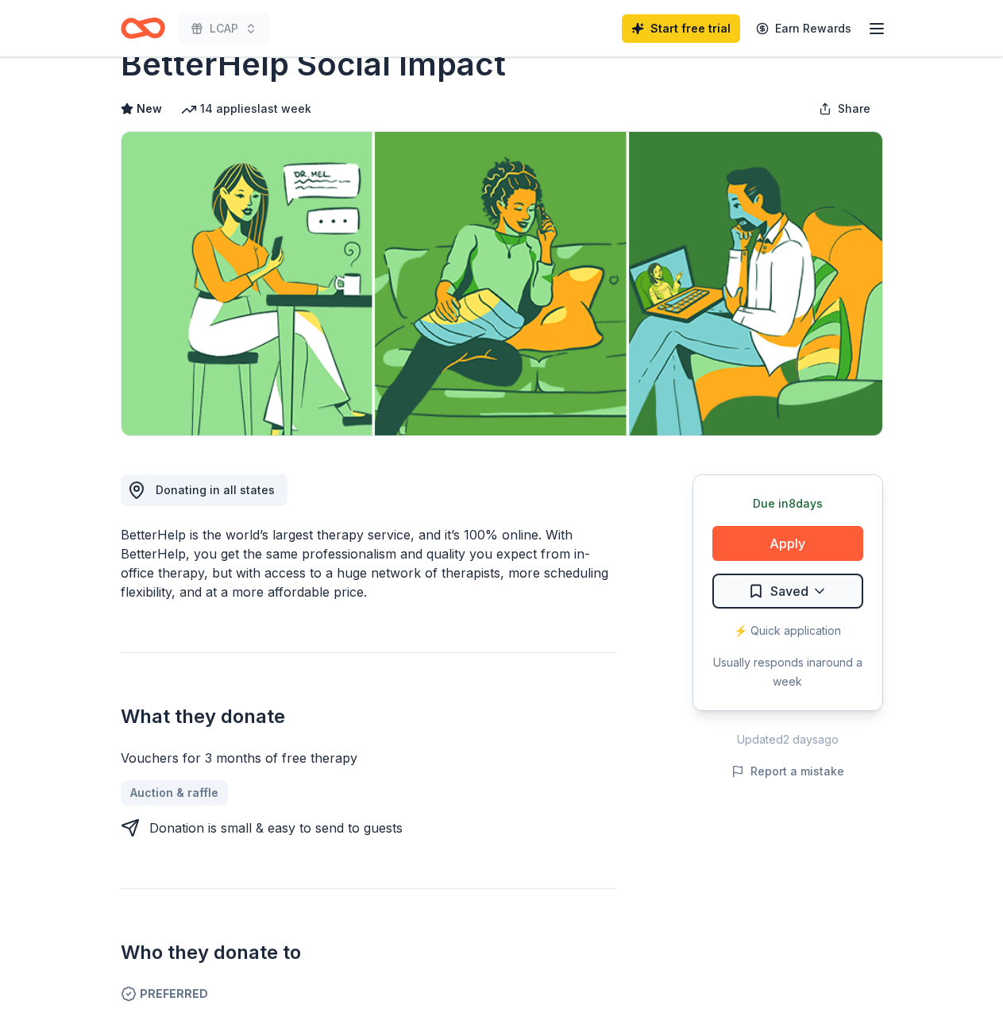
scroll to position [0, 0]
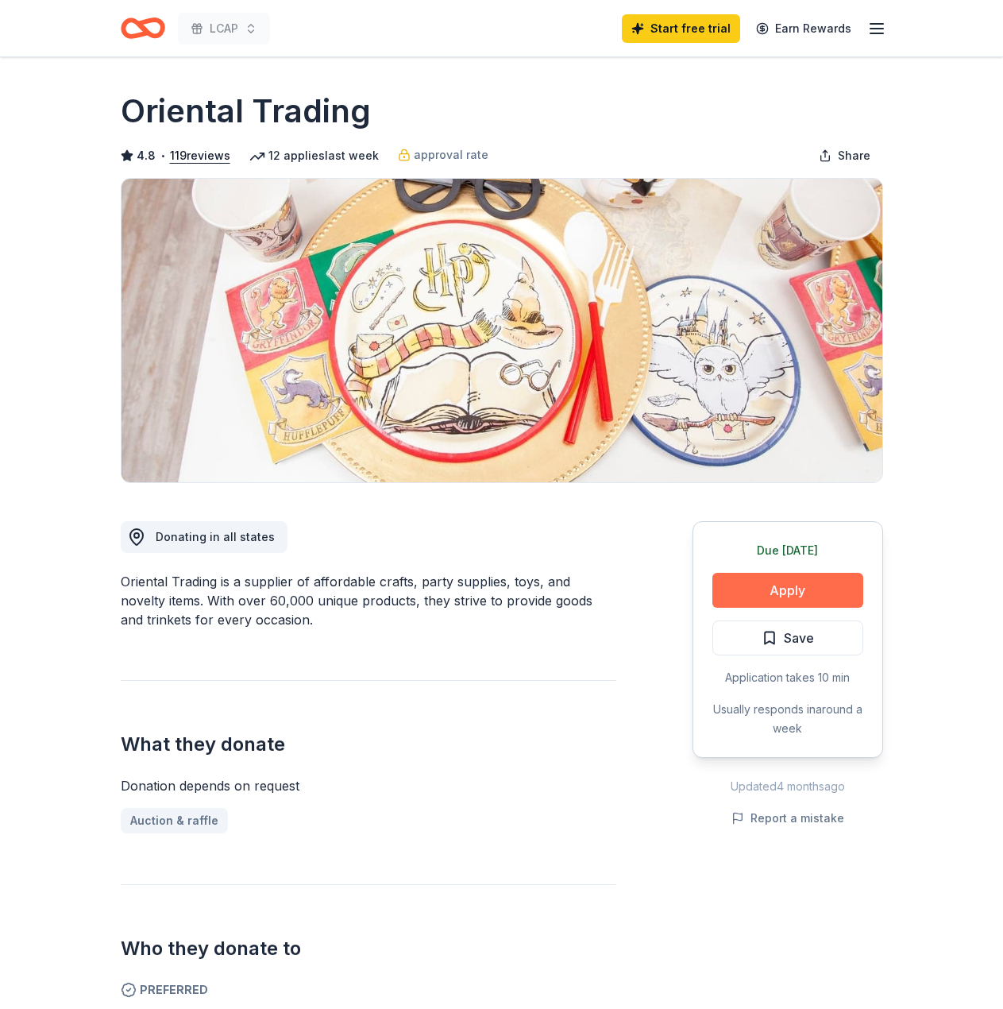
click at [785, 590] on button "Apply" at bounding box center [787, 590] width 151 height 35
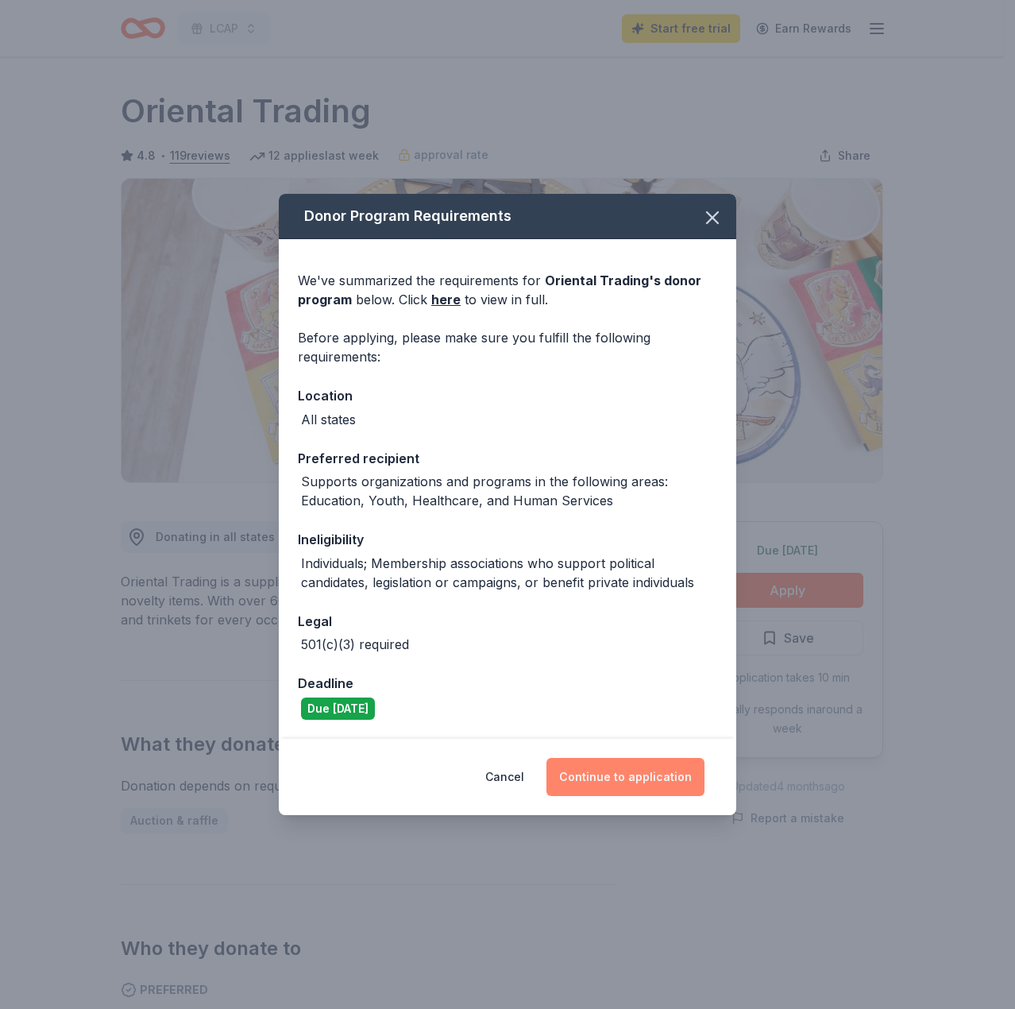
click at [621, 781] on button "Continue to application" at bounding box center [625, 777] width 158 height 38
click at [620, 781] on button "Continue to application" at bounding box center [625, 777] width 158 height 38
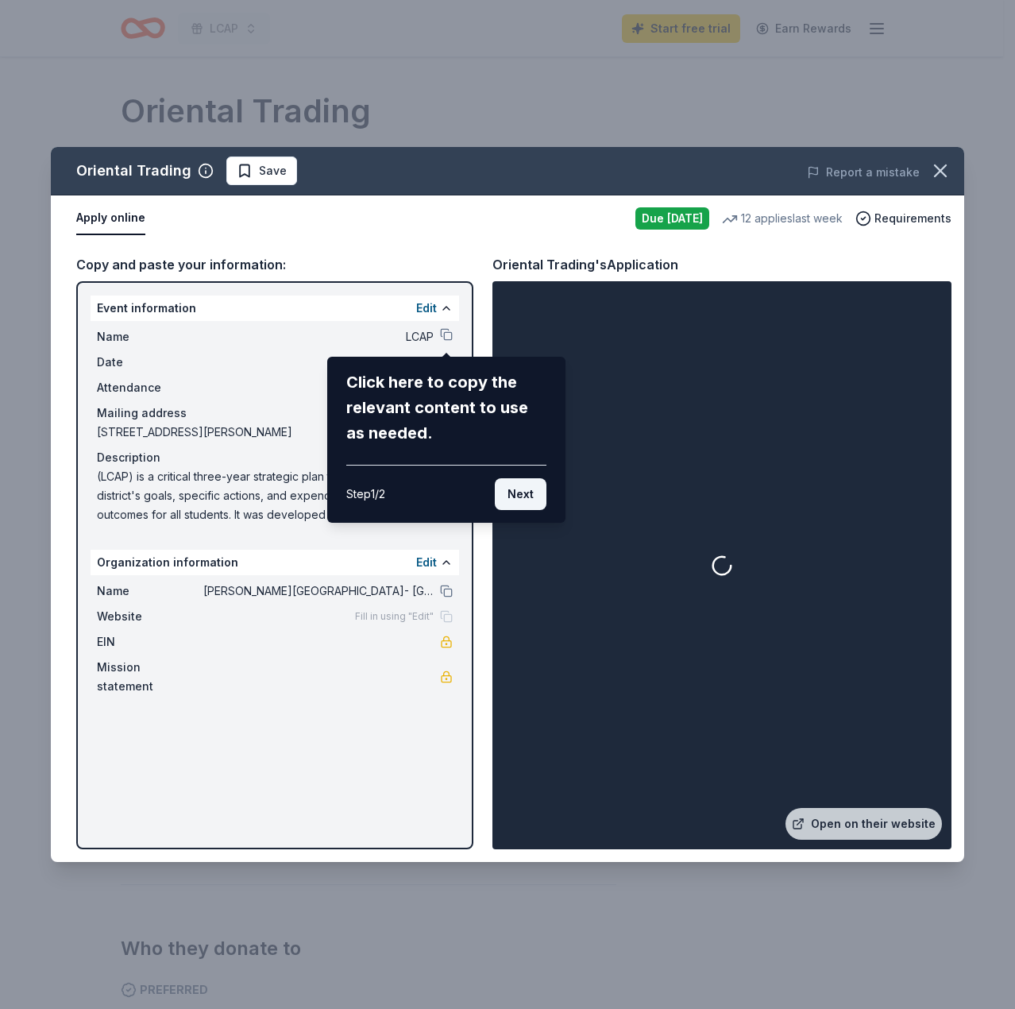
click at [513, 492] on button "Next" at bounding box center [521, 494] width 52 height 32
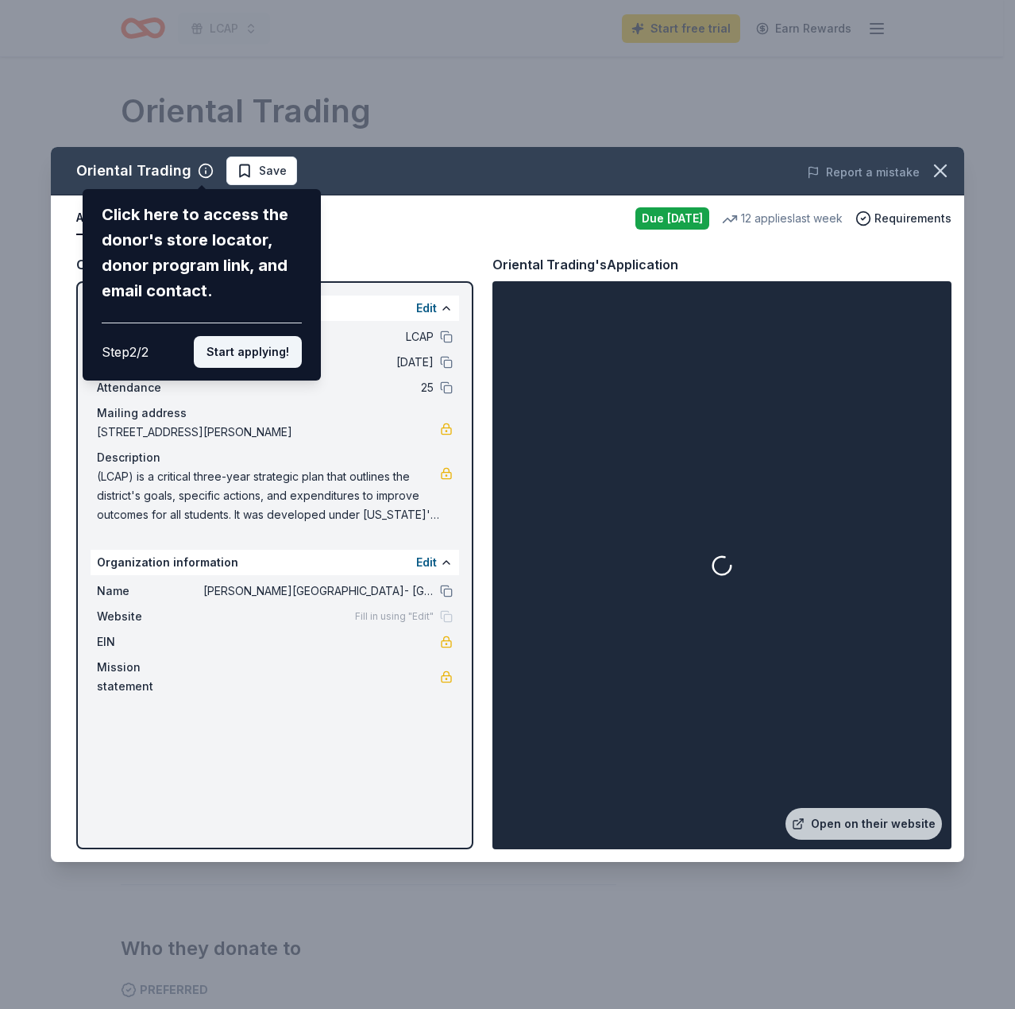
click at [240, 341] on button "Start applying!" at bounding box center [248, 352] width 108 height 32
